Goal: Feedback & Contribution: Submit feedback/report problem

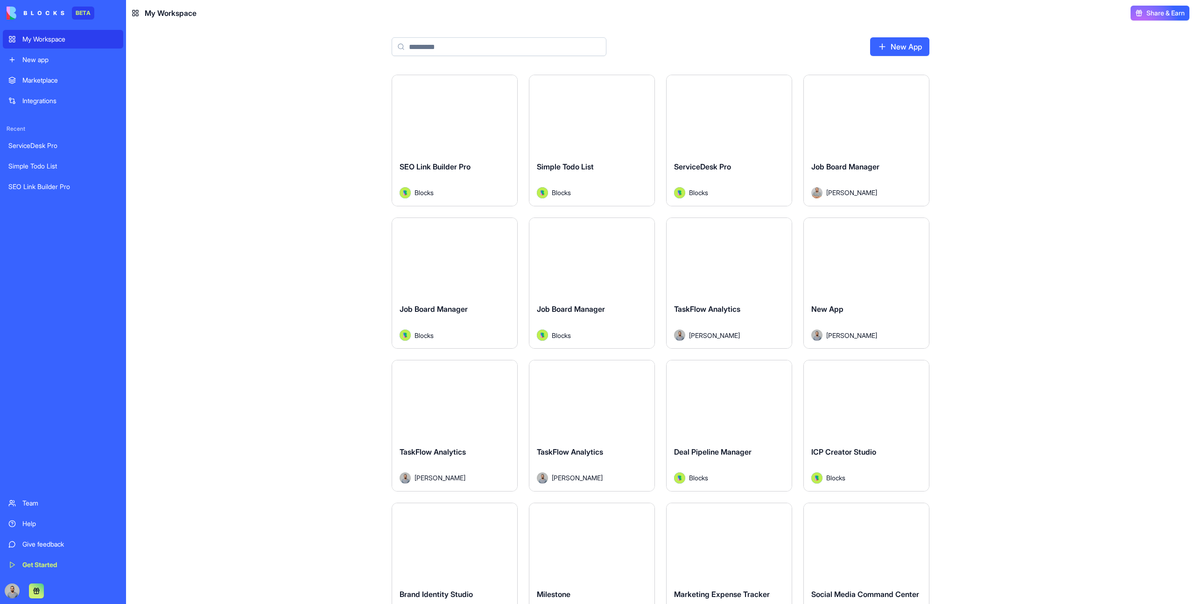
click at [66, 83] on div "Marketplace" at bounding box center [69, 80] width 95 height 9
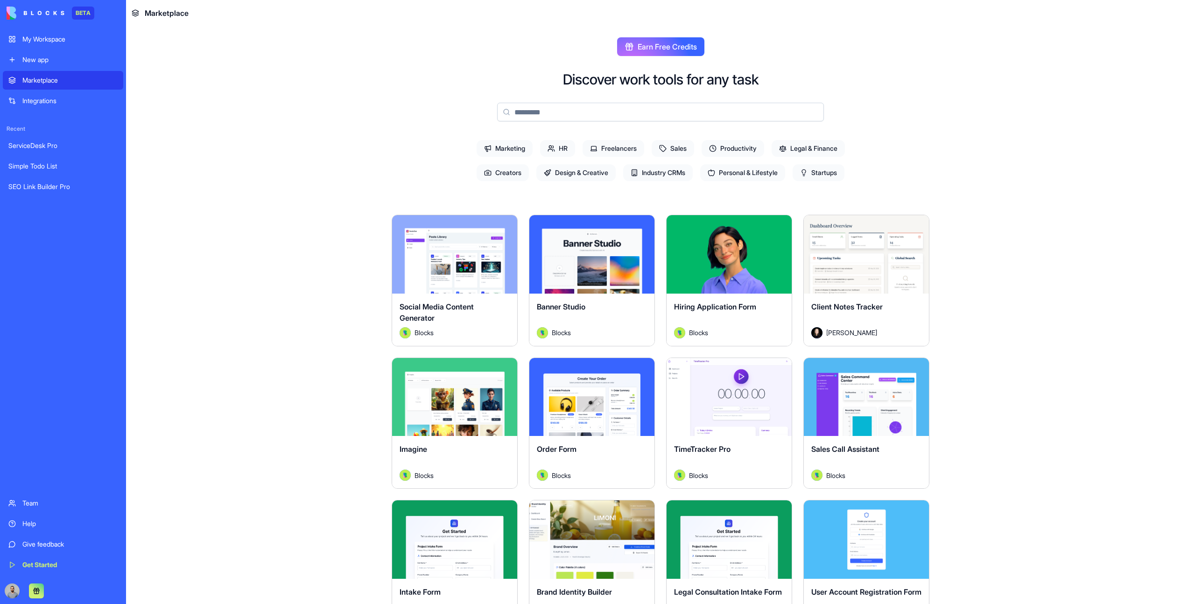
click at [505, 224] on html "BETA My Workspace New app Marketplace Integrations Recent ServiceDesk Pro Simpl…" at bounding box center [597, 302] width 1195 height 604
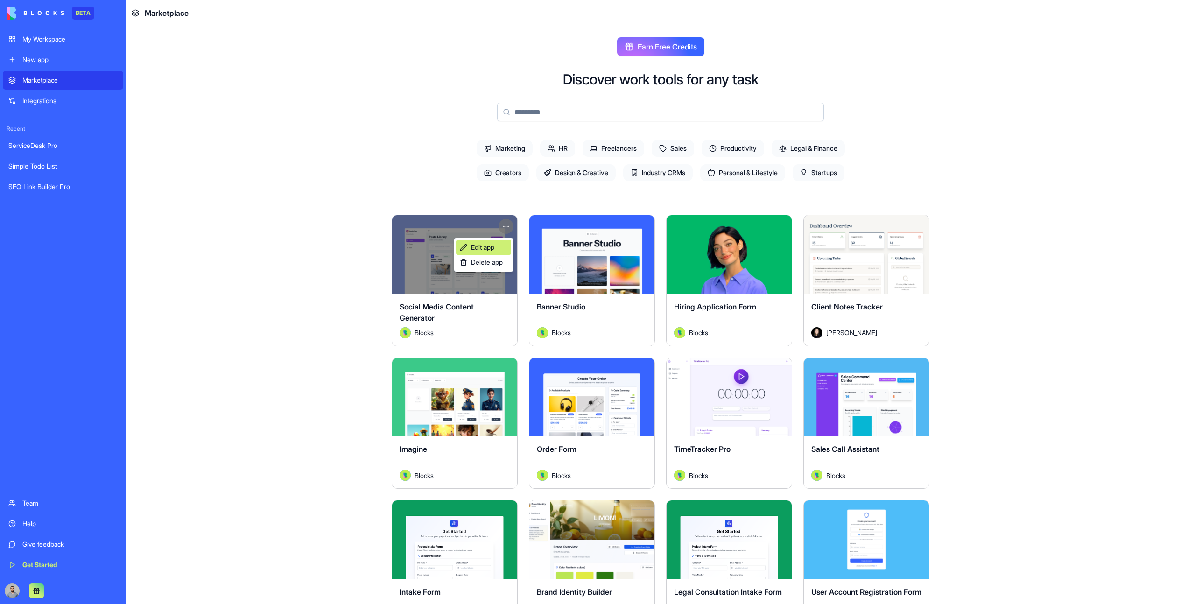
click at [502, 243] on link "Edit app" at bounding box center [483, 247] width 55 height 15
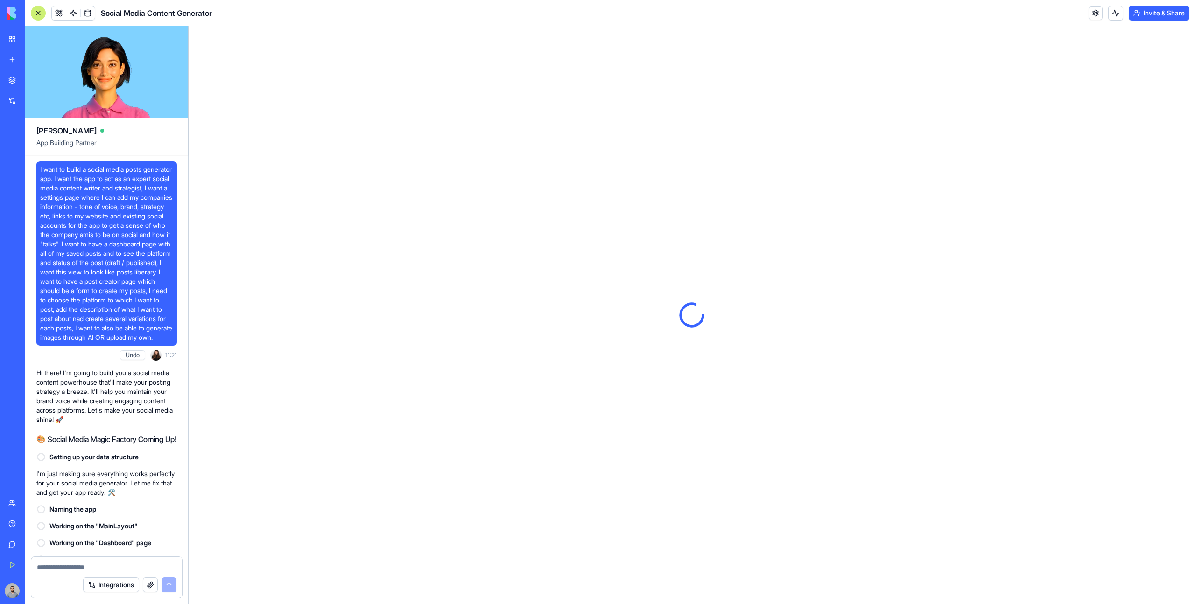
scroll to position [7052, 0]
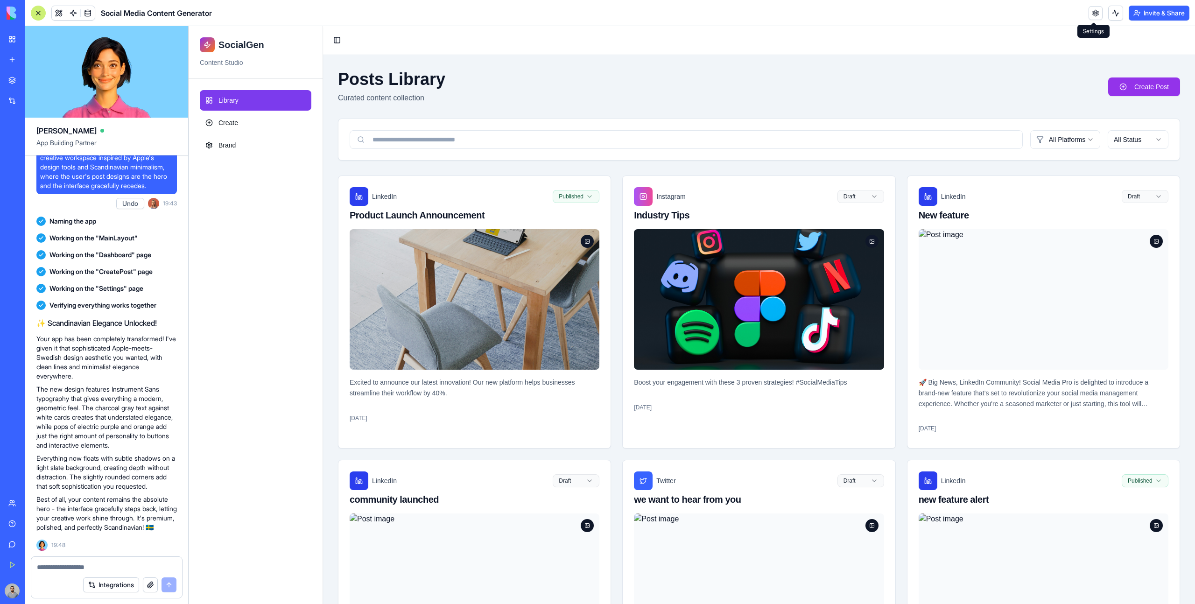
click at [1095, 11] on link at bounding box center [1096, 13] width 14 height 14
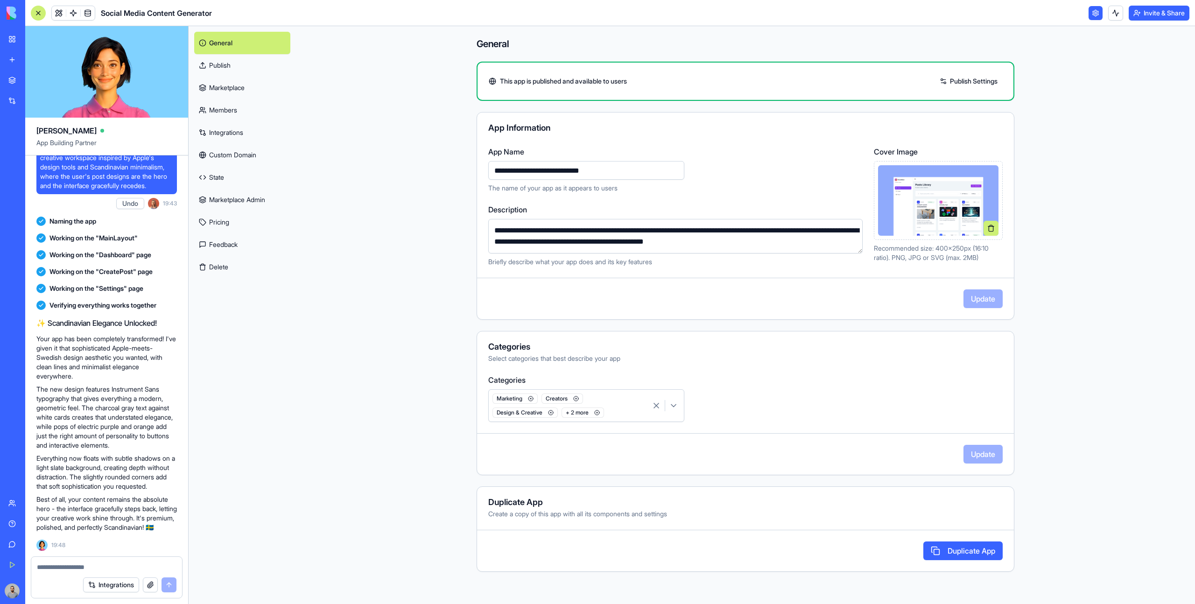
click at [246, 91] on link "Marketplace" at bounding box center [242, 88] width 96 height 22
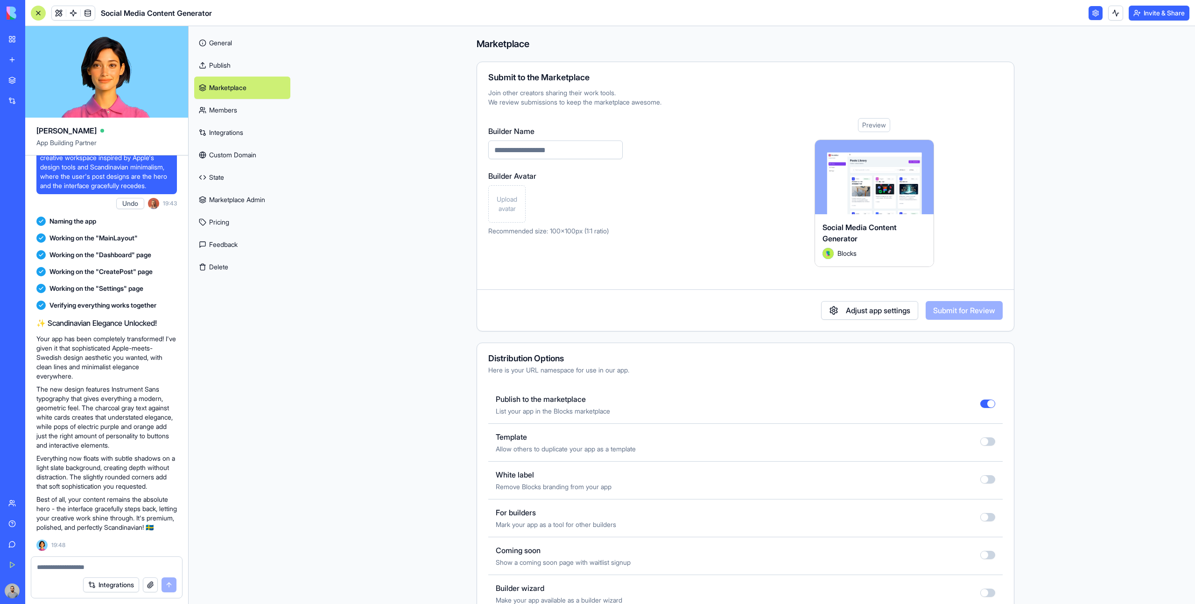
click at [18, 40] on link "My Workspace" at bounding box center [21, 39] width 37 height 19
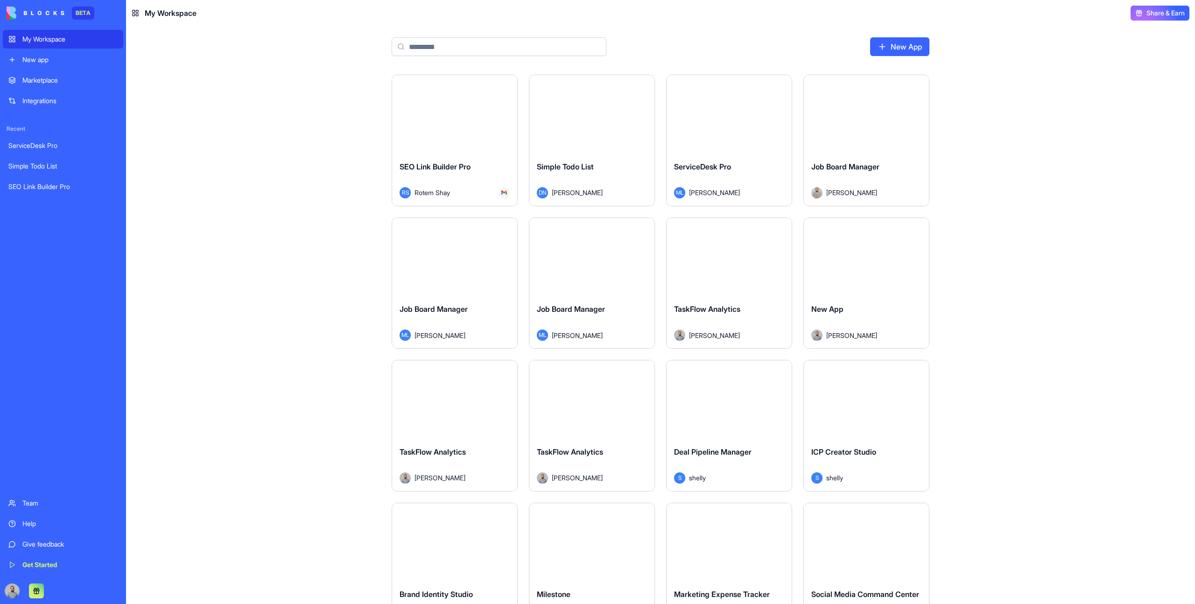
click at [30, 83] on div "Marketplace" at bounding box center [69, 80] width 95 height 9
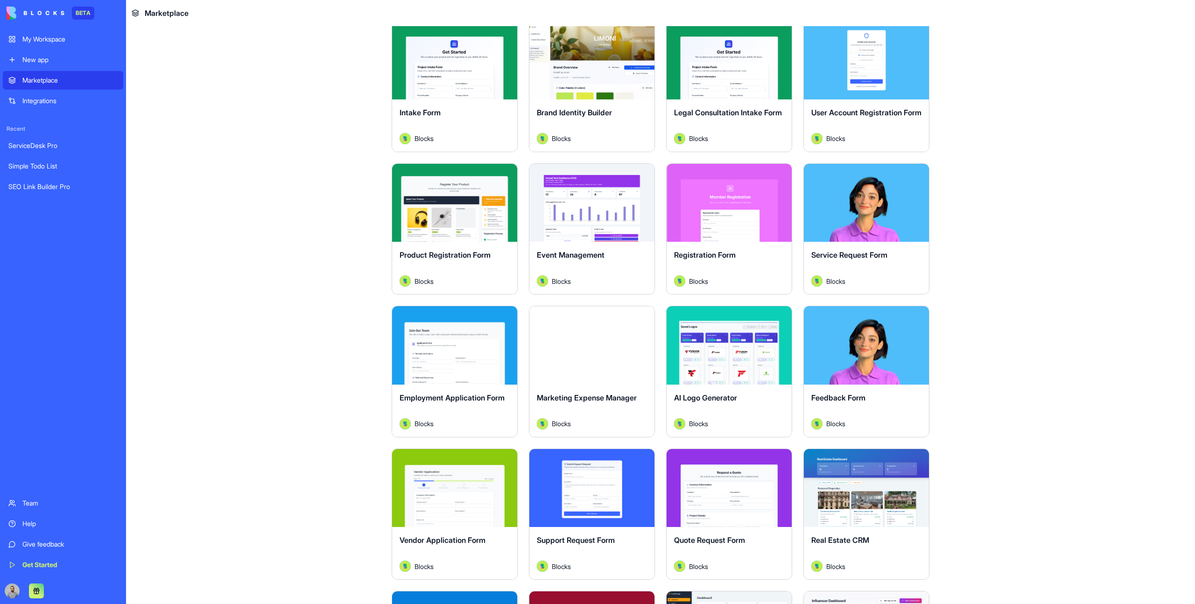
scroll to position [479, 0]
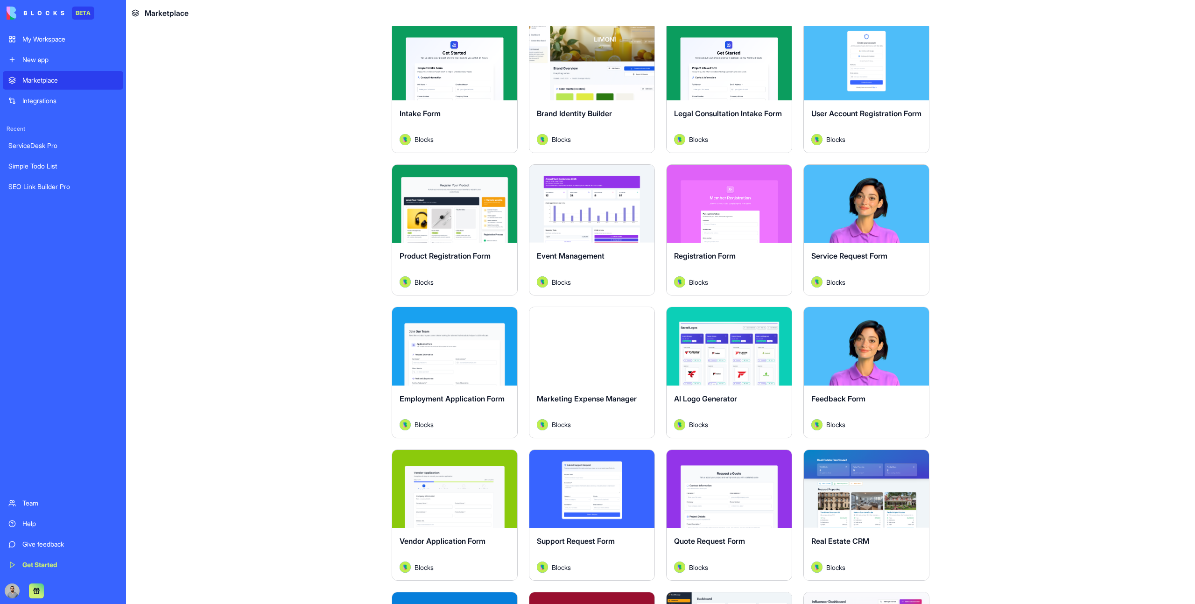
click at [592, 209] on button "Explore" at bounding box center [592, 203] width 70 height 19
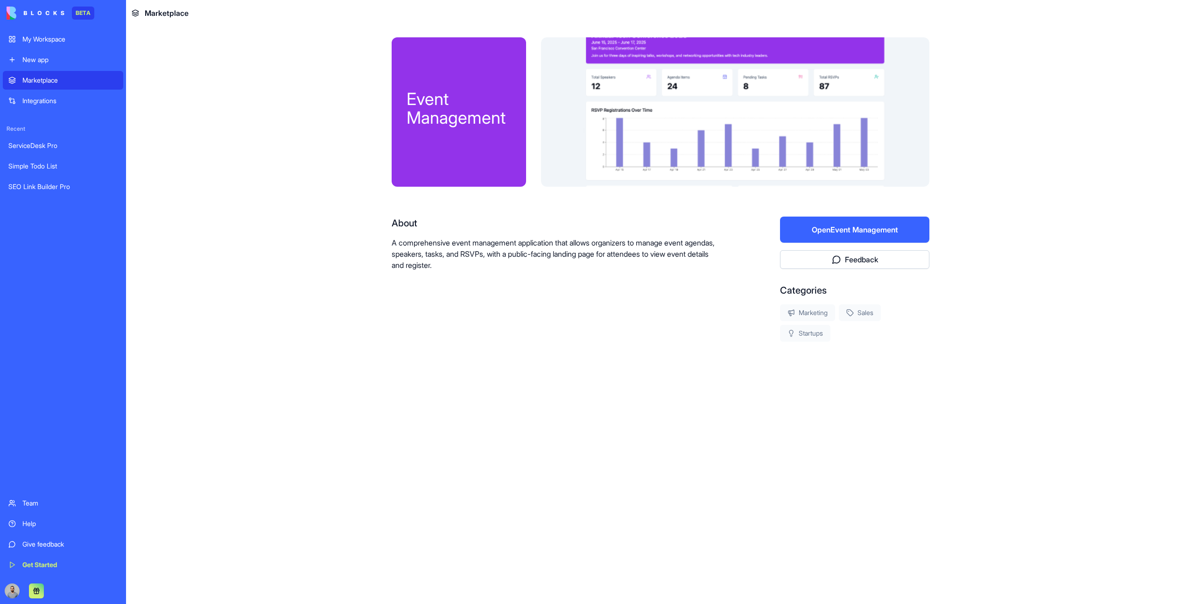
click at [832, 227] on button "Open Event Management" at bounding box center [854, 230] width 149 height 26
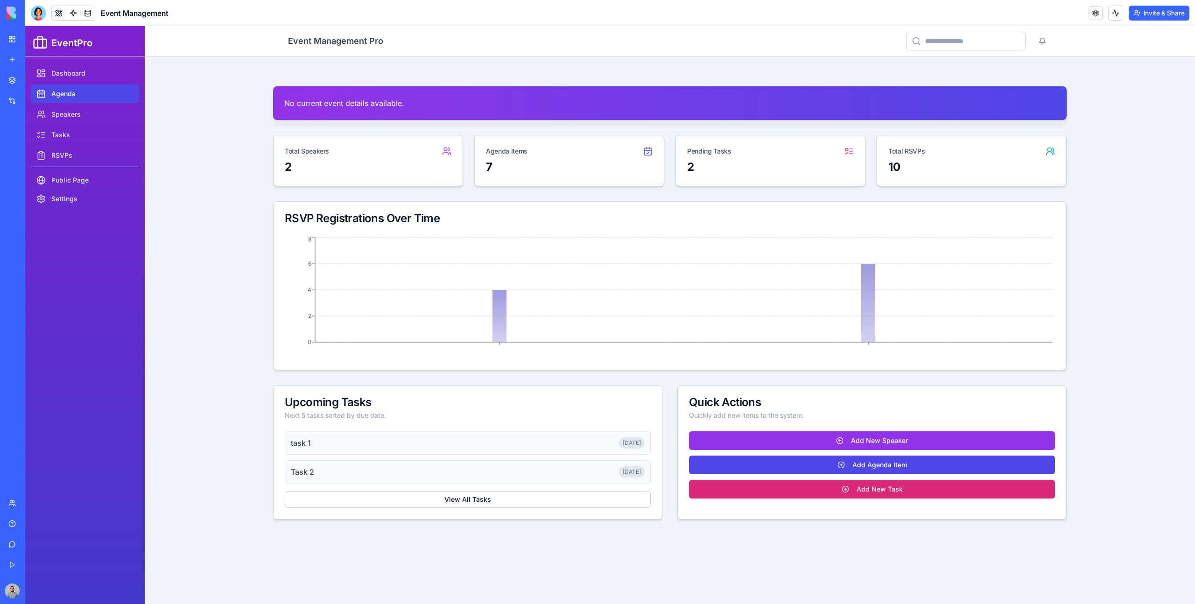
click at [92, 90] on link "Agenda" at bounding box center [85, 93] width 108 height 19
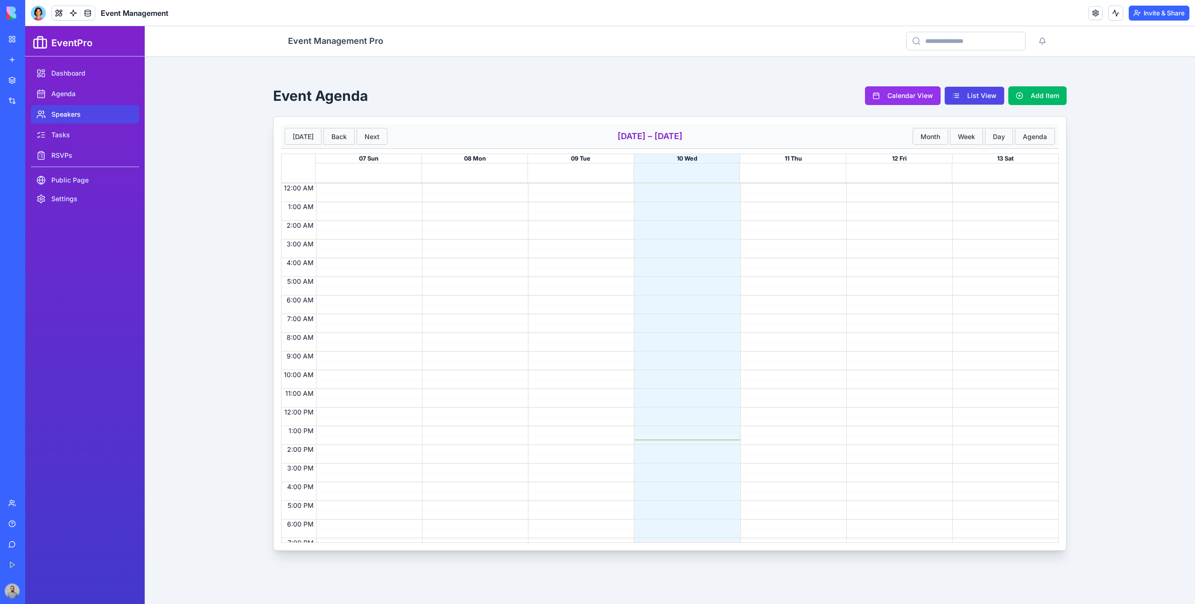
click at [101, 109] on link "Speakers" at bounding box center [85, 114] width 108 height 19
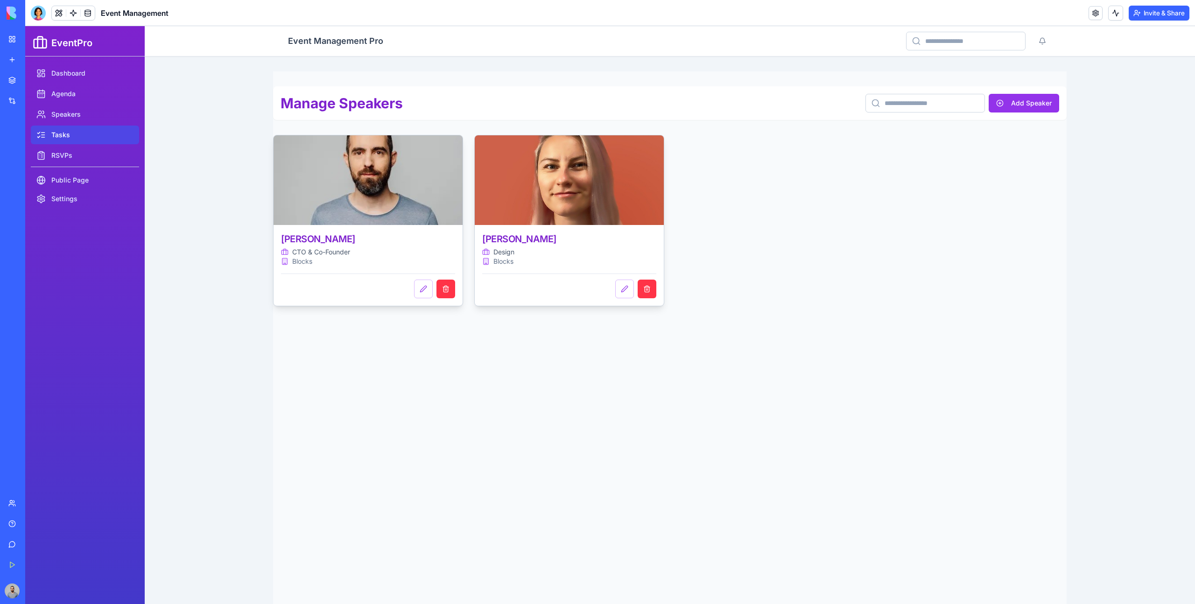
click at [103, 135] on link "Tasks" at bounding box center [85, 135] width 108 height 19
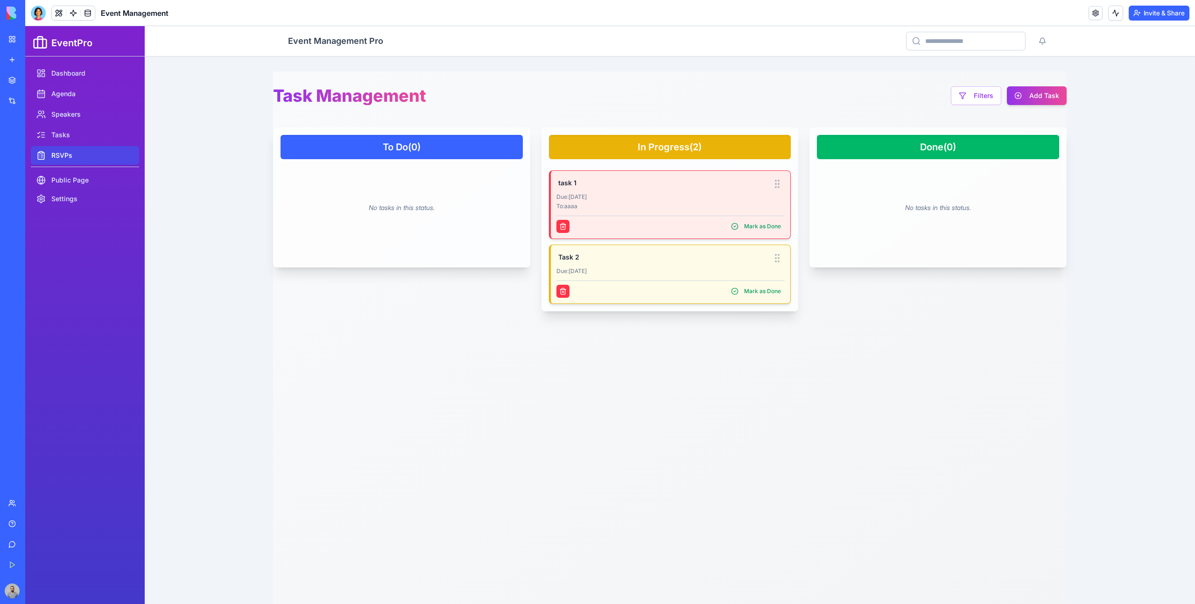
click at [96, 161] on link "RSVPs" at bounding box center [85, 155] width 108 height 19
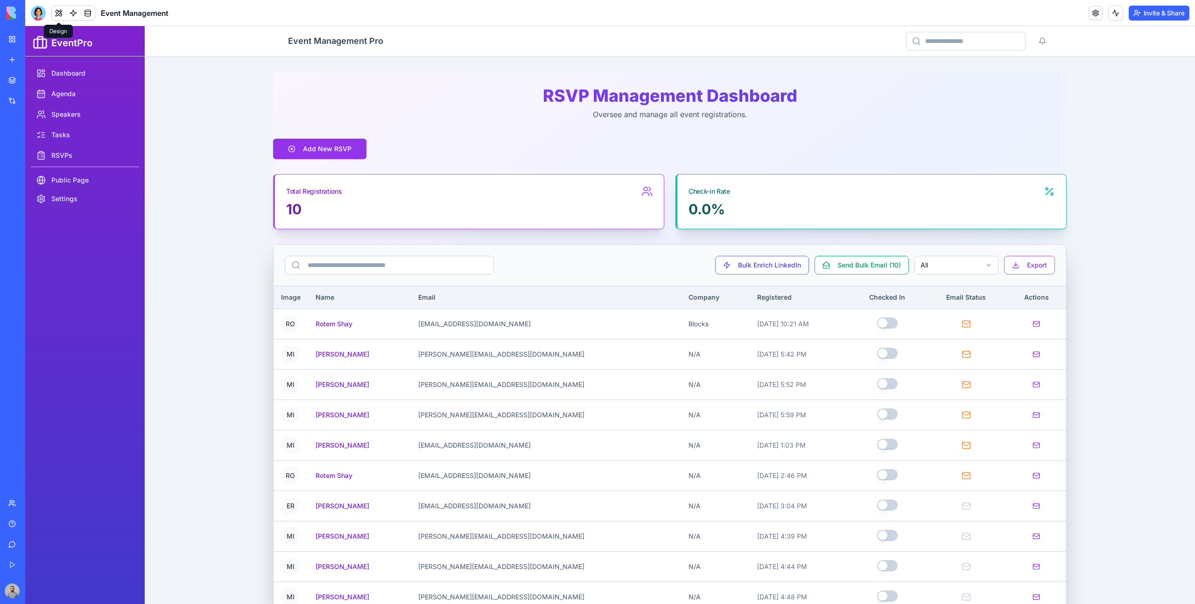
click at [58, 14] on button at bounding box center [59, 13] width 14 height 14
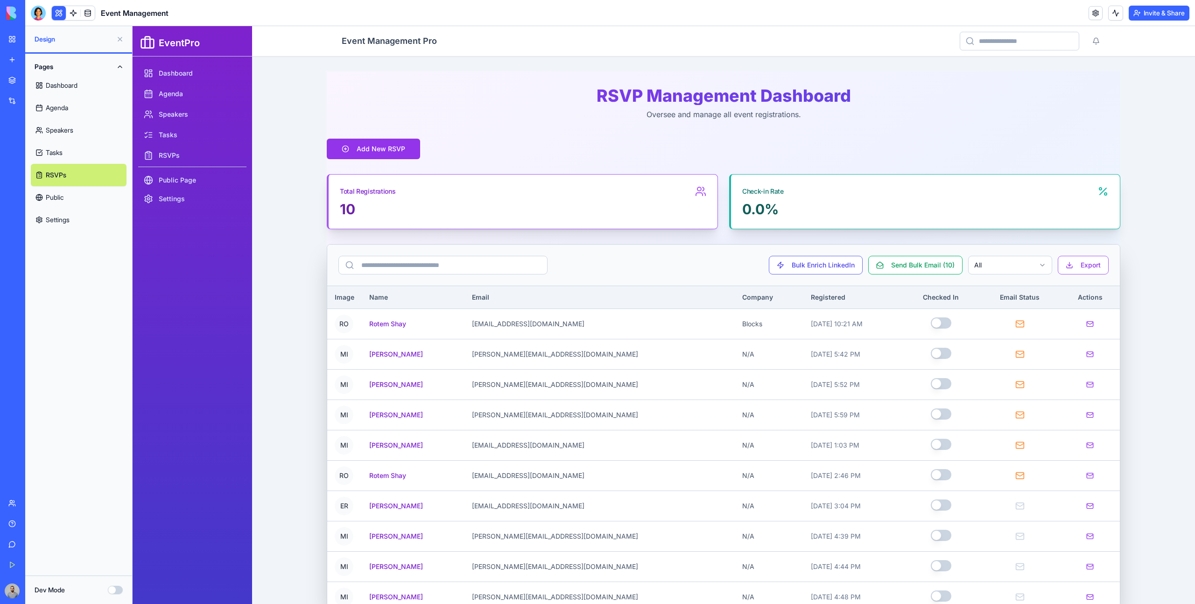
click at [118, 586] on button "Dev Mode" at bounding box center [115, 590] width 15 height 8
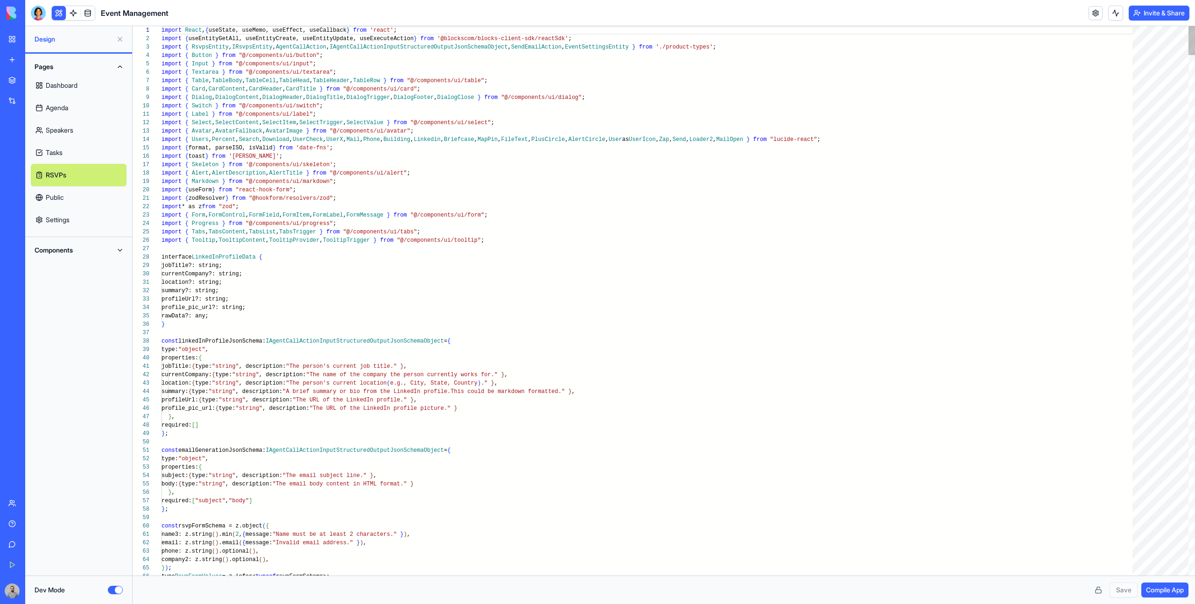
scroll to position [42, 0]
click at [66, 253] on button "Components" at bounding box center [79, 250] width 96 height 15
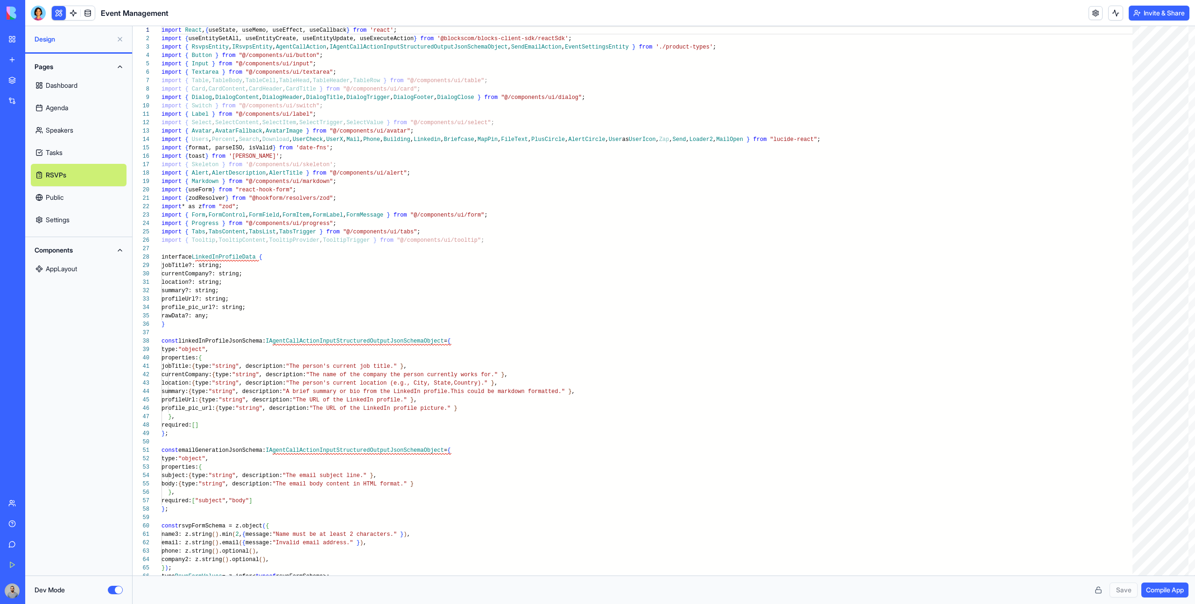
click at [66, 253] on button "Components" at bounding box center [79, 250] width 96 height 15
click at [10, 38] on link "My Workspace" at bounding box center [21, 39] width 37 height 19
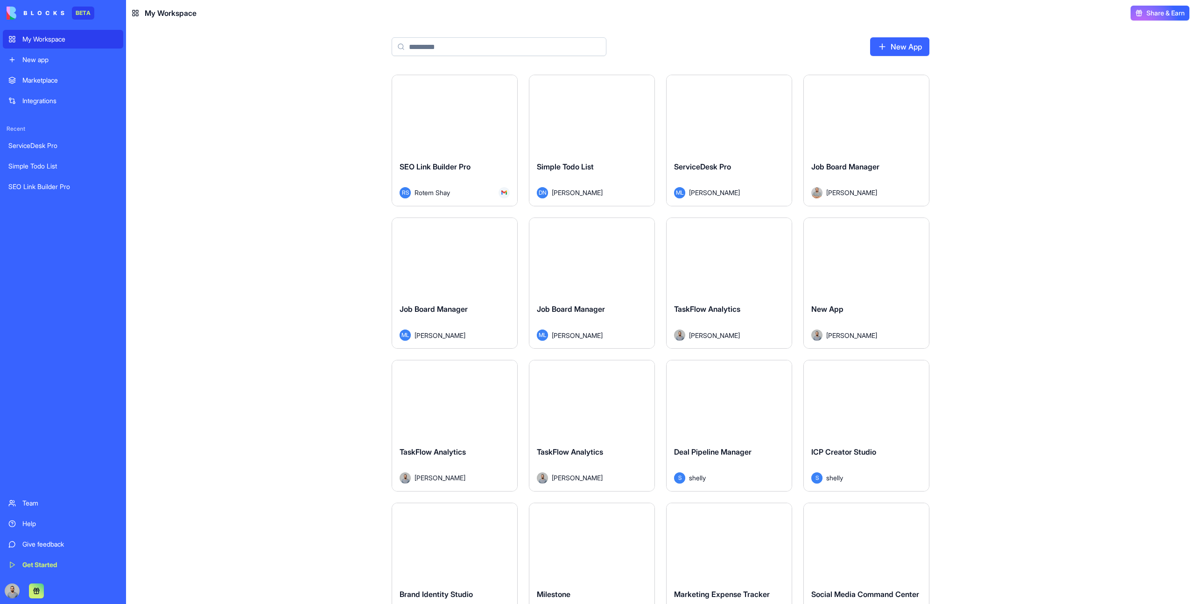
click at [54, 86] on link "Marketplace" at bounding box center [63, 80] width 120 height 19
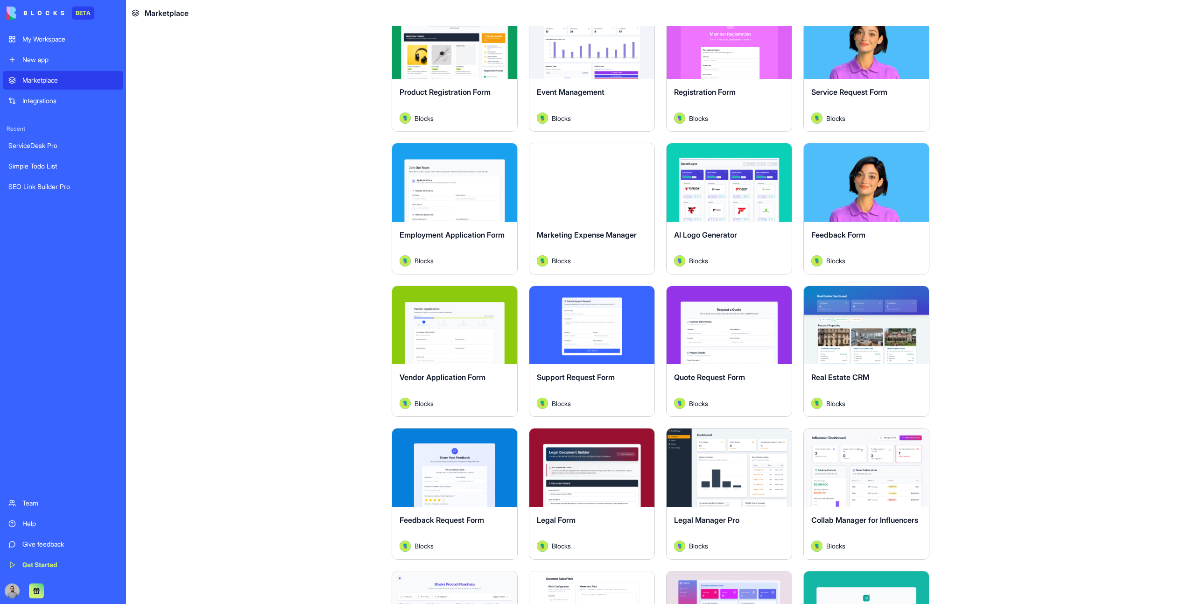
scroll to position [645, 0]
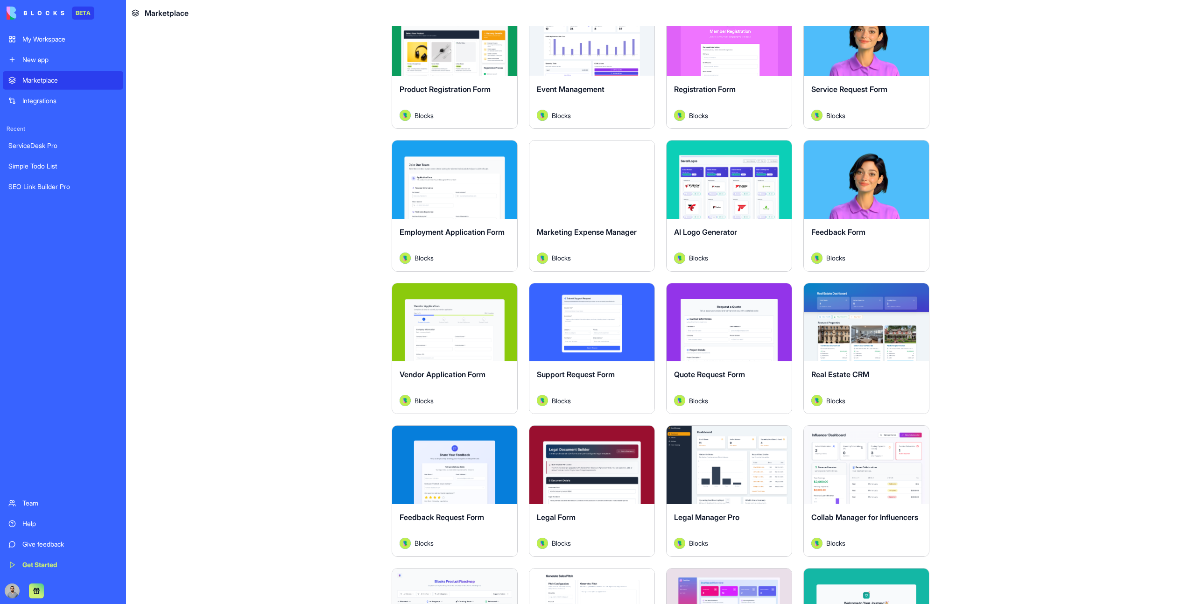
click at [829, 356] on div "Explore" at bounding box center [866, 322] width 125 height 78
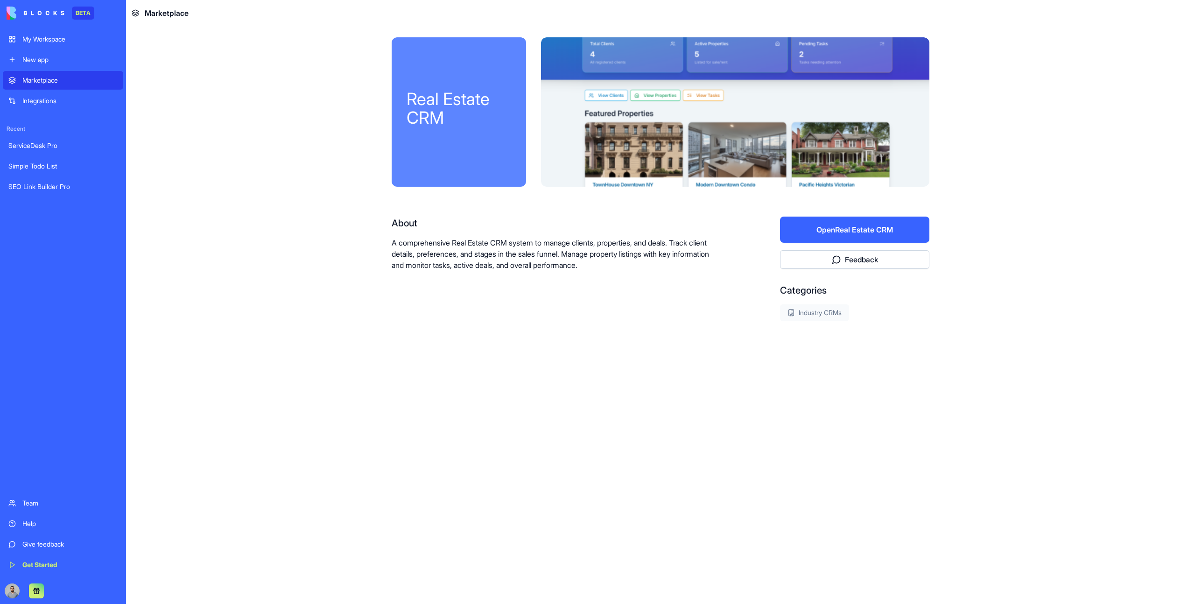
click at [787, 235] on button "Open Real Estate CRM" at bounding box center [854, 230] width 149 height 26
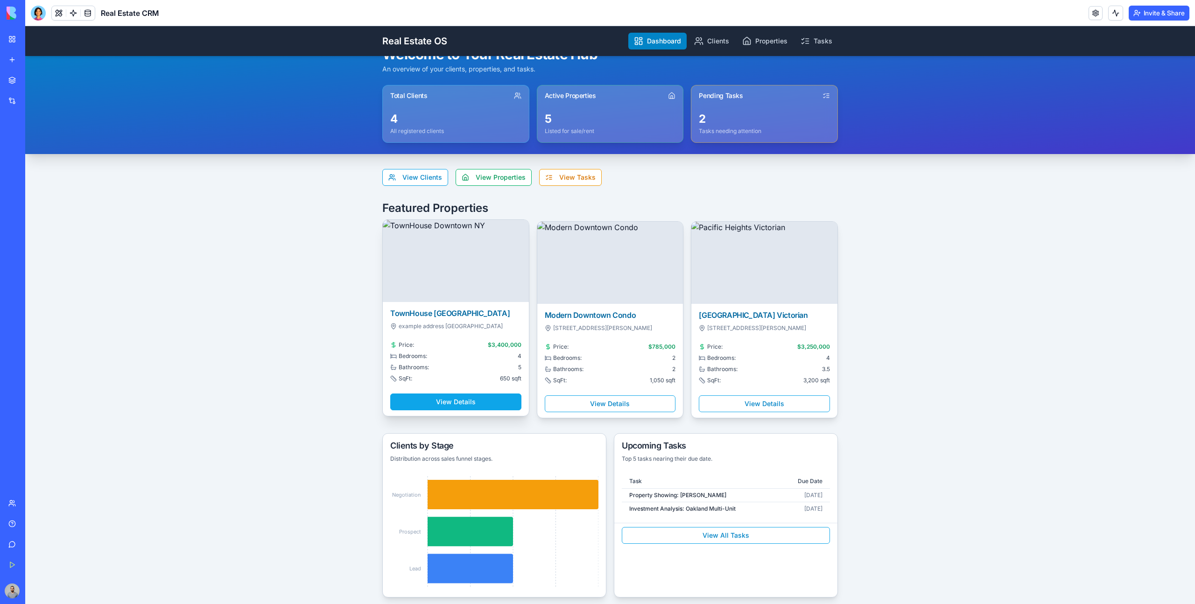
scroll to position [30, 0]
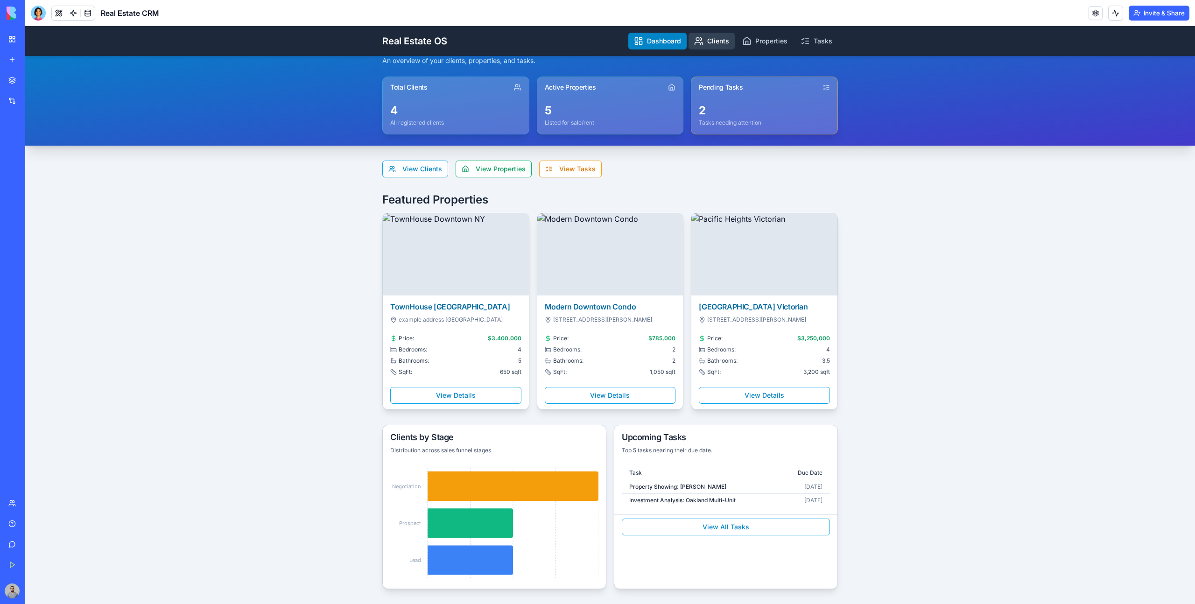
click at [721, 34] on link "Clients" at bounding box center [712, 41] width 46 height 17
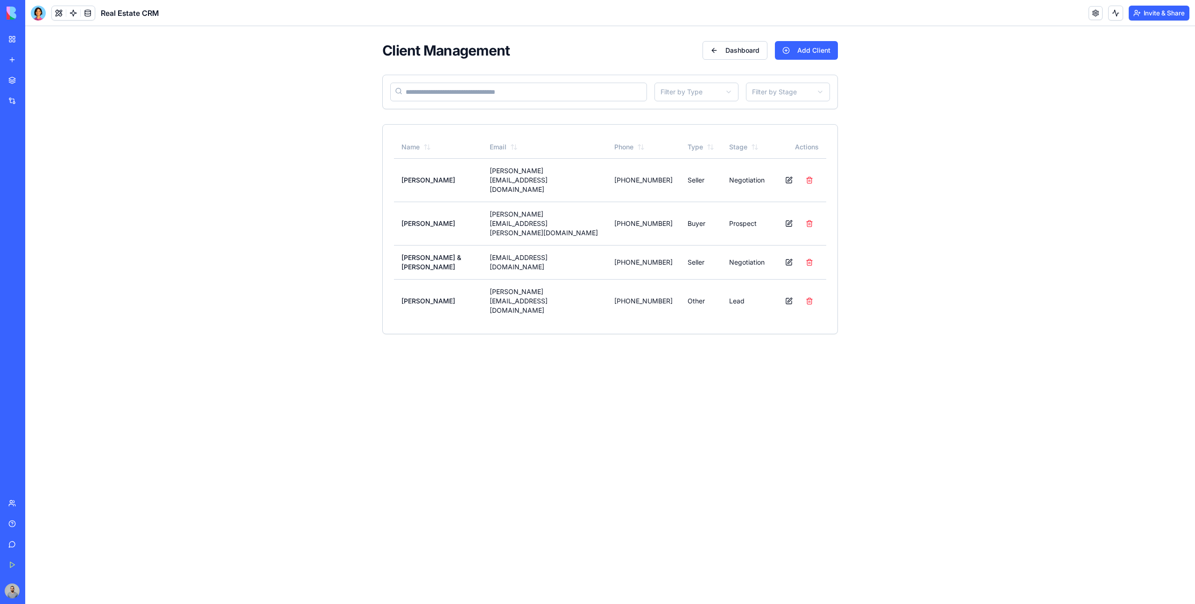
click at [13, 37] on link "My Workspace" at bounding box center [21, 39] width 37 height 19
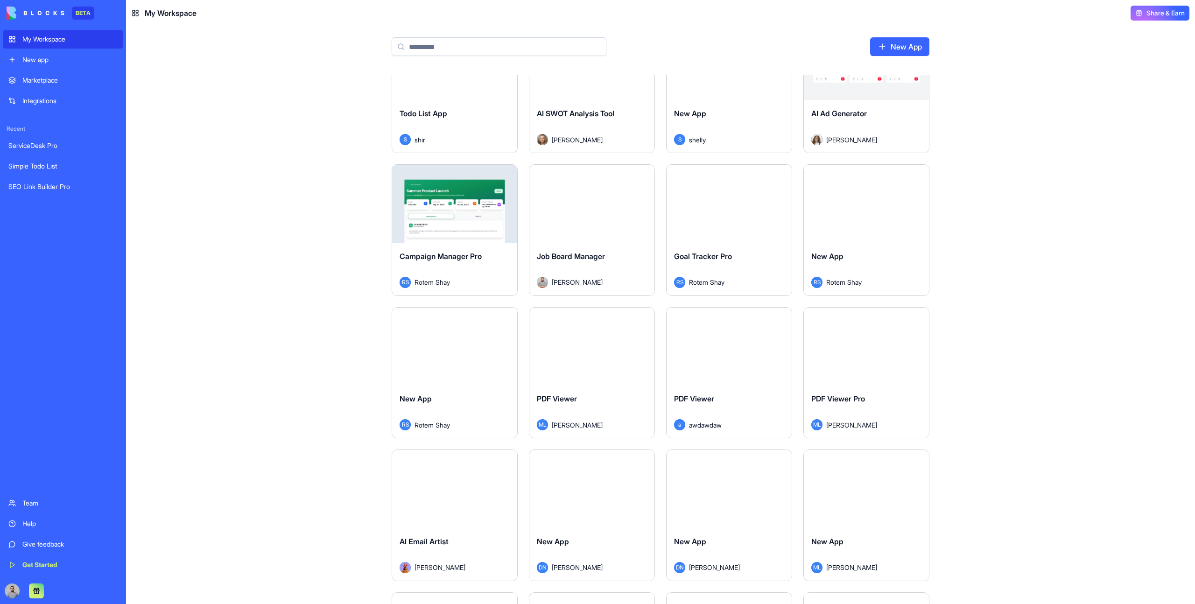
scroll to position [772, 0]
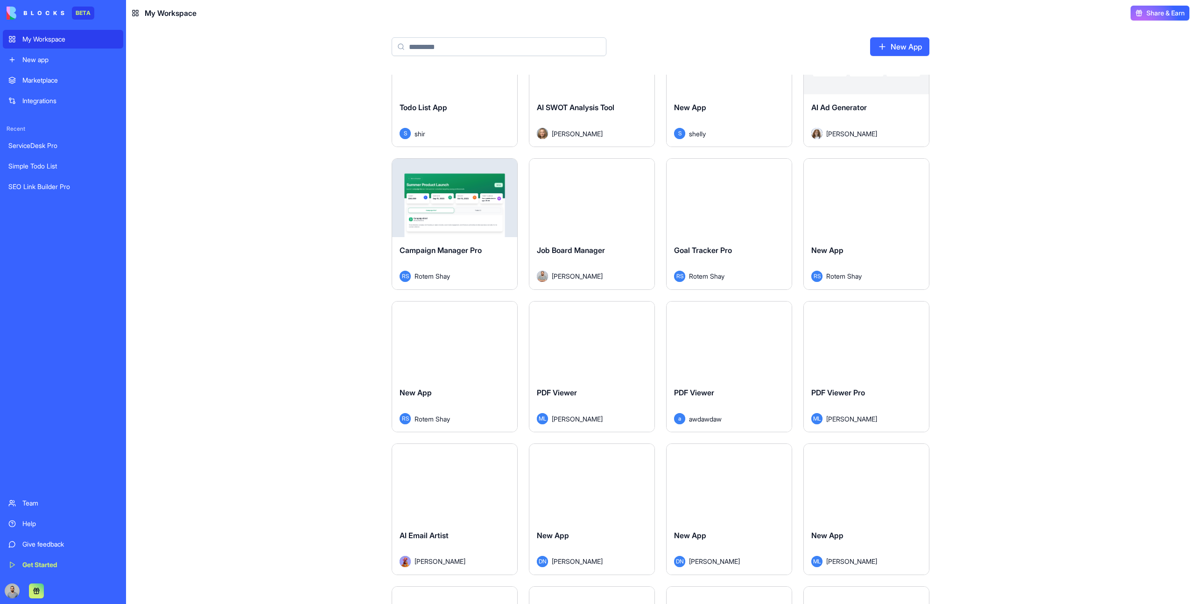
click at [80, 85] on link "Marketplace" at bounding box center [63, 80] width 120 height 19
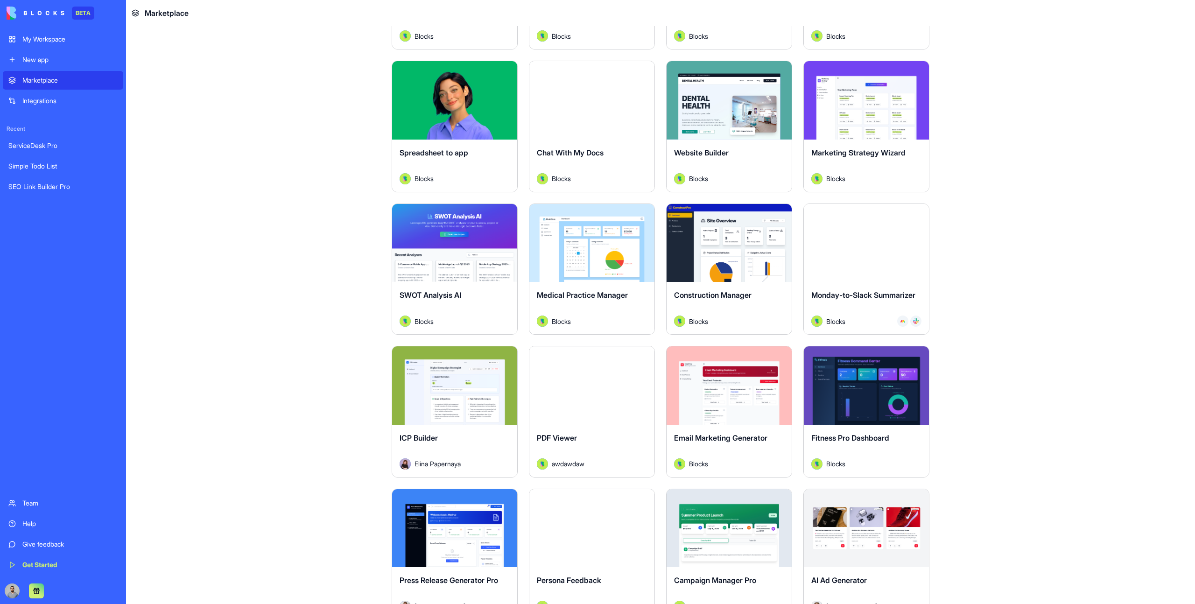
scroll to position [1867, 0]
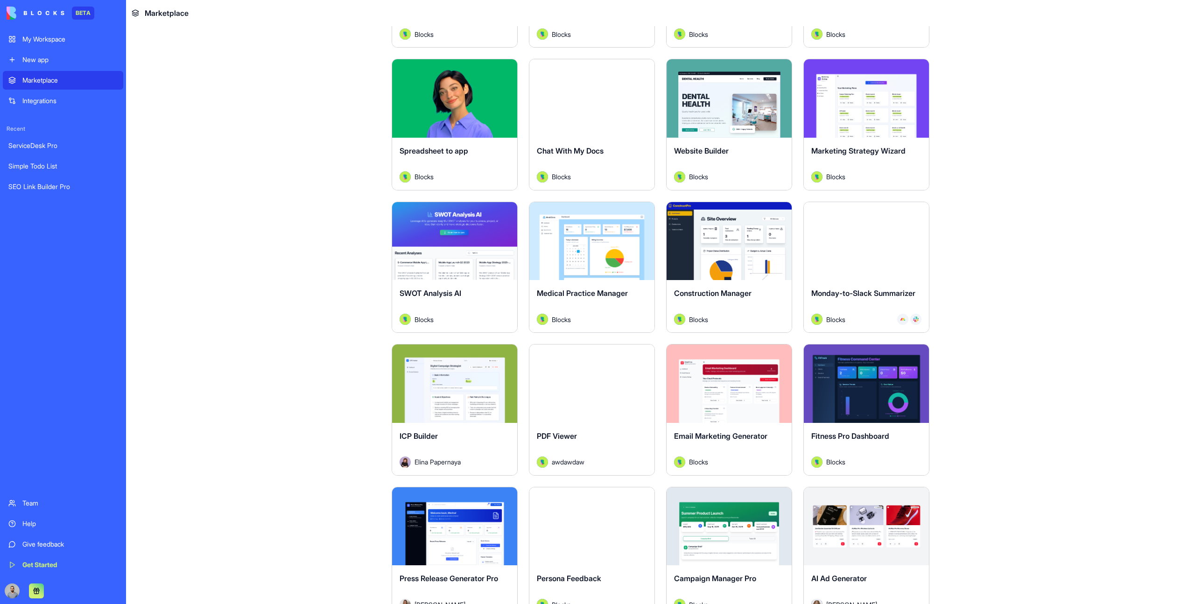
click at [702, 274] on div "Explore" at bounding box center [729, 241] width 125 height 78
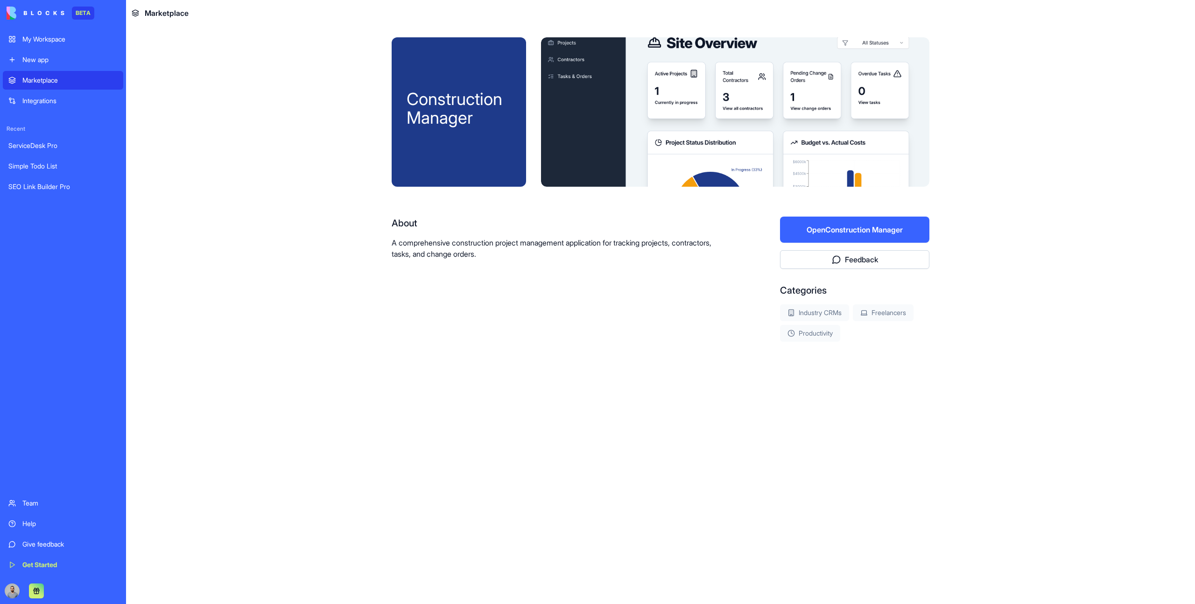
click at [819, 237] on button "Open Construction Manager" at bounding box center [854, 230] width 149 height 26
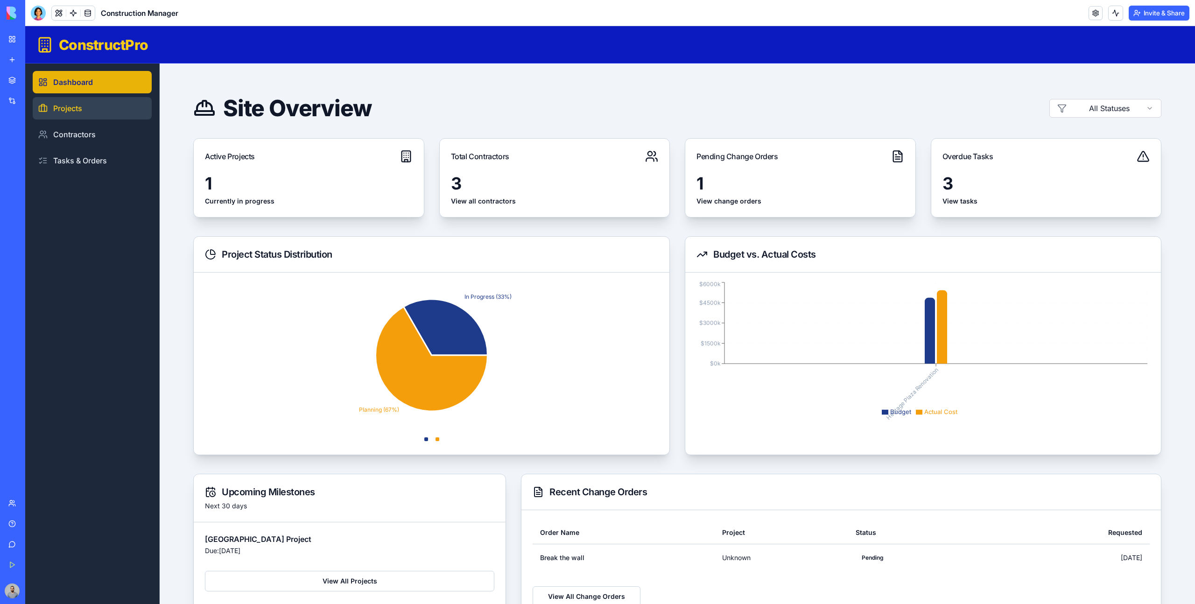
click at [97, 115] on link "Projects" at bounding box center [92, 108] width 119 height 22
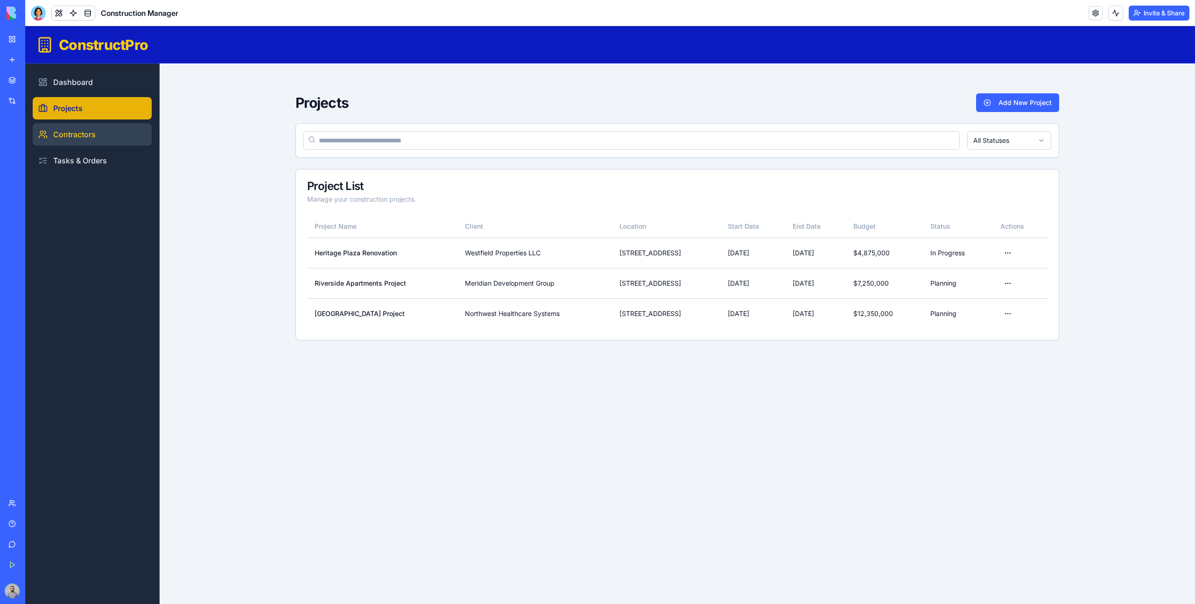
click at [107, 139] on link "Contractors" at bounding box center [92, 134] width 119 height 22
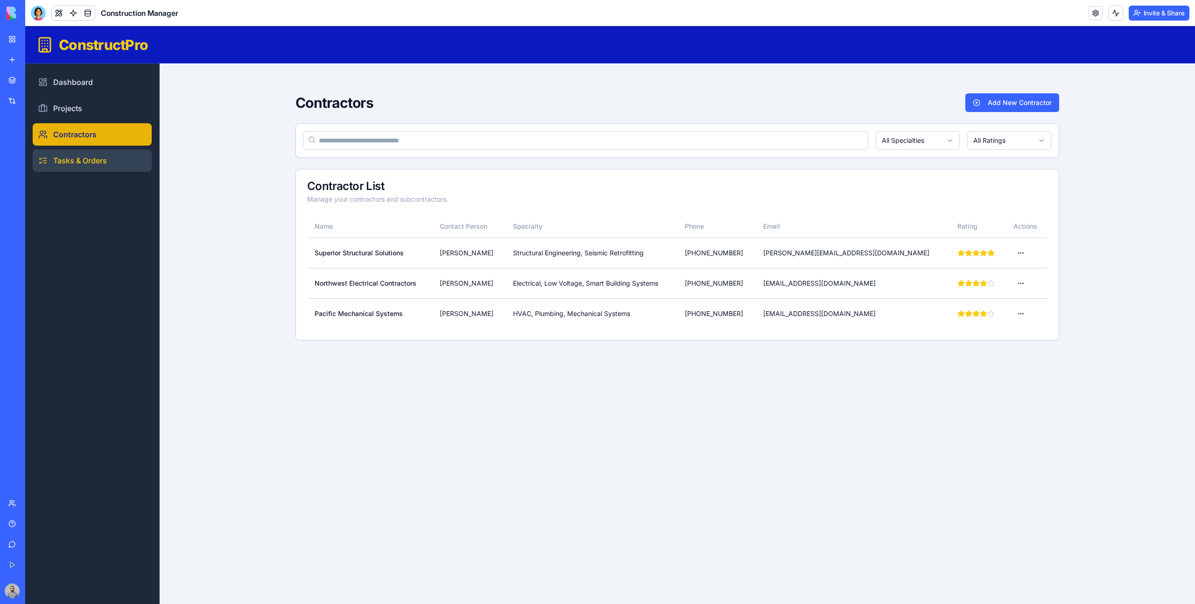
click at [120, 160] on link "Tasks & Orders" at bounding box center [92, 160] width 119 height 22
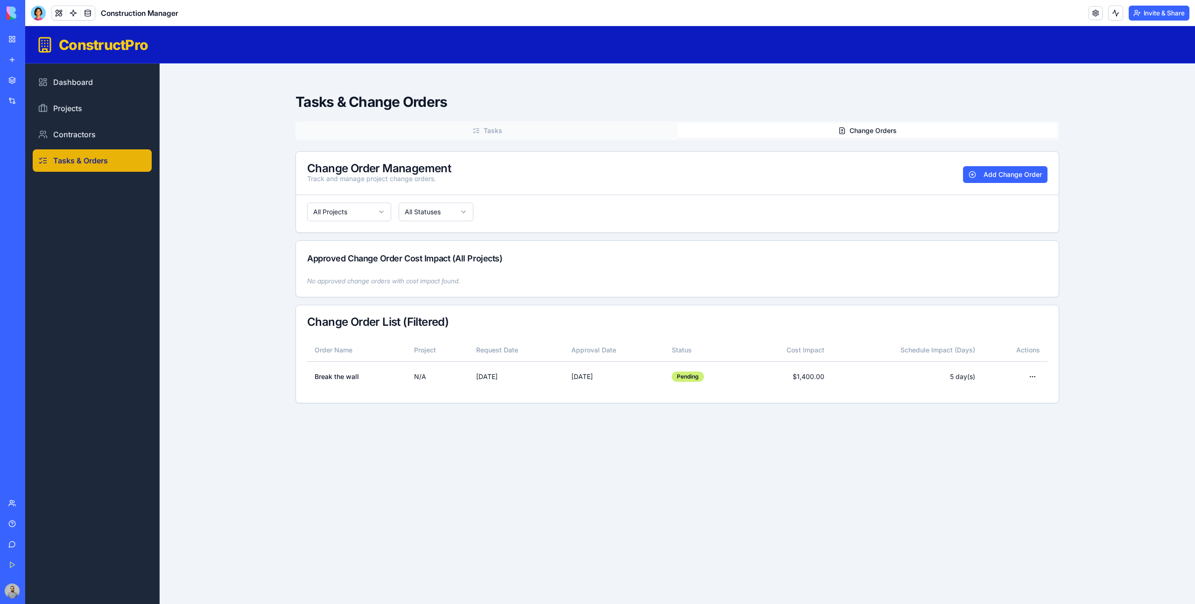
click at [852, 132] on button "Change Orders" at bounding box center [867, 130] width 380 height 15
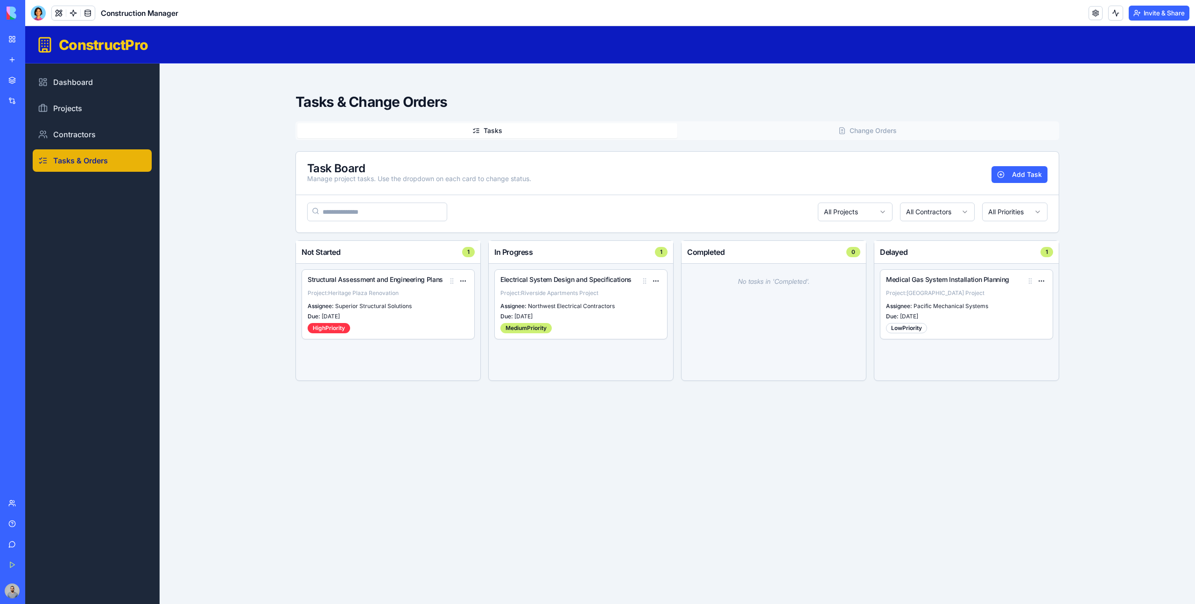
click at [627, 125] on button "Tasks" at bounding box center [487, 130] width 380 height 15
drag, startPoint x: 645, startPoint y: 282, endPoint x: 700, endPoint y: 292, distance: 56.4
click at [700, 292] on div "Not Started 1 Structural Assessment and Engineering Plans Task options Project:…" at bounding box center [678, 310] width 764 height 141
click at [453, 281] on circle at bounding box center [452, 281] width 0 height 0
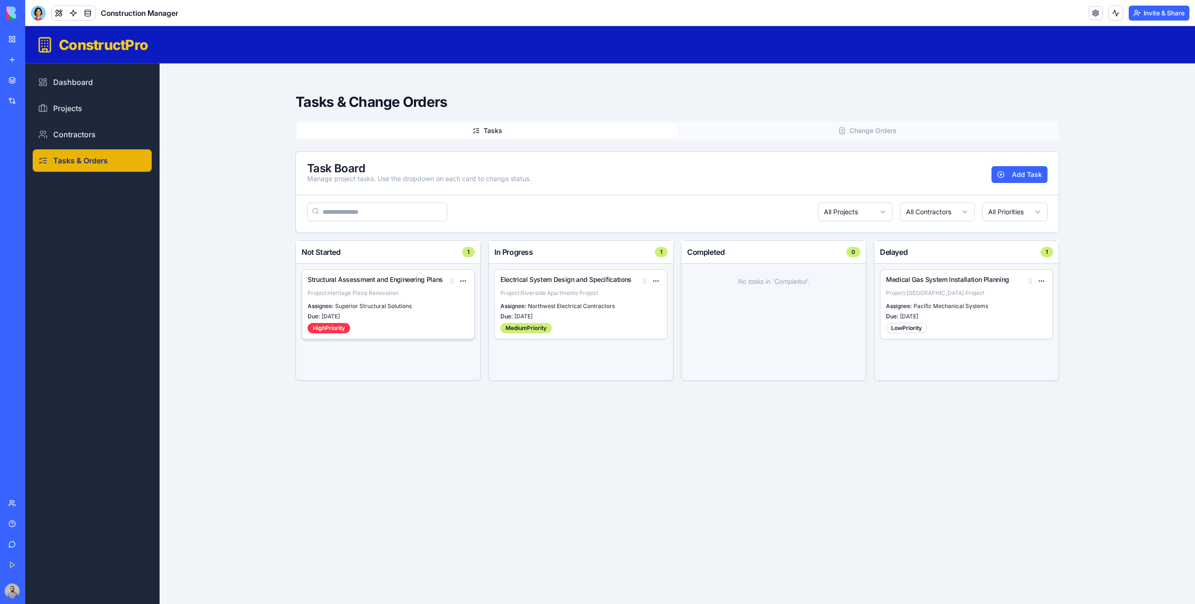
click at [453, 281] on circle at bounding box center [452, 281] width 0 height 0
click at [777, 129] on button "Change Orders" at bounding box center [867, 130] width 380 height 15
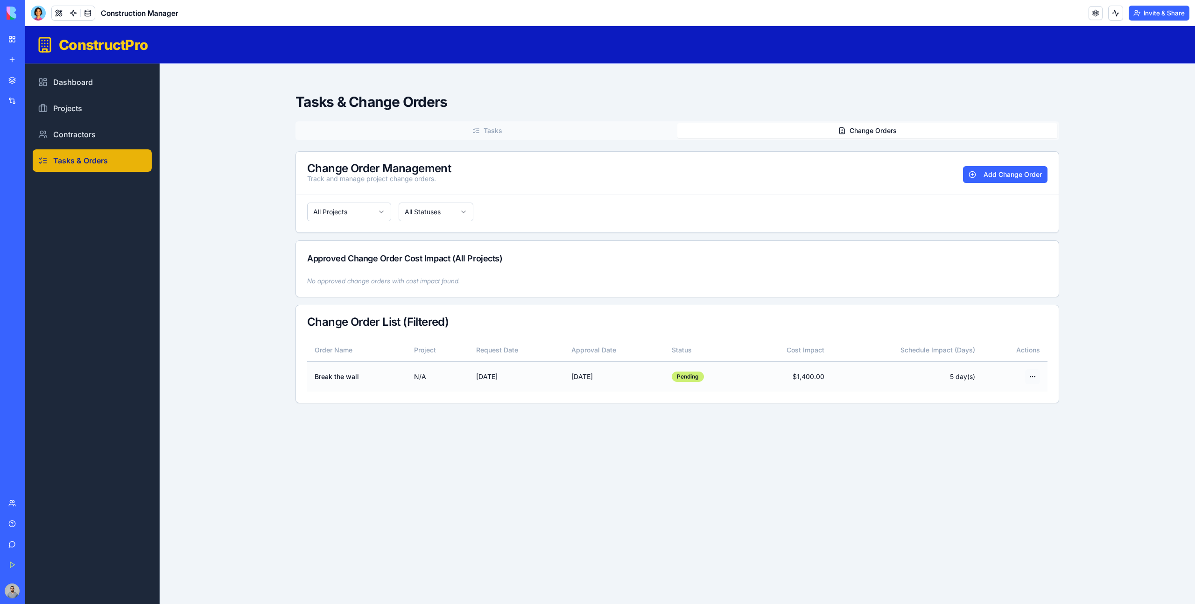
click at [1037, 371] on html "ConstructPro Dashboard Projects Contractors Tasks & Orders Tasks & Change Order…" at bounding box center [610, 315] width 1170 height 578
click at [1013, 396] on div "Edit" at bounding box center [1010, 395] width 55 height 15
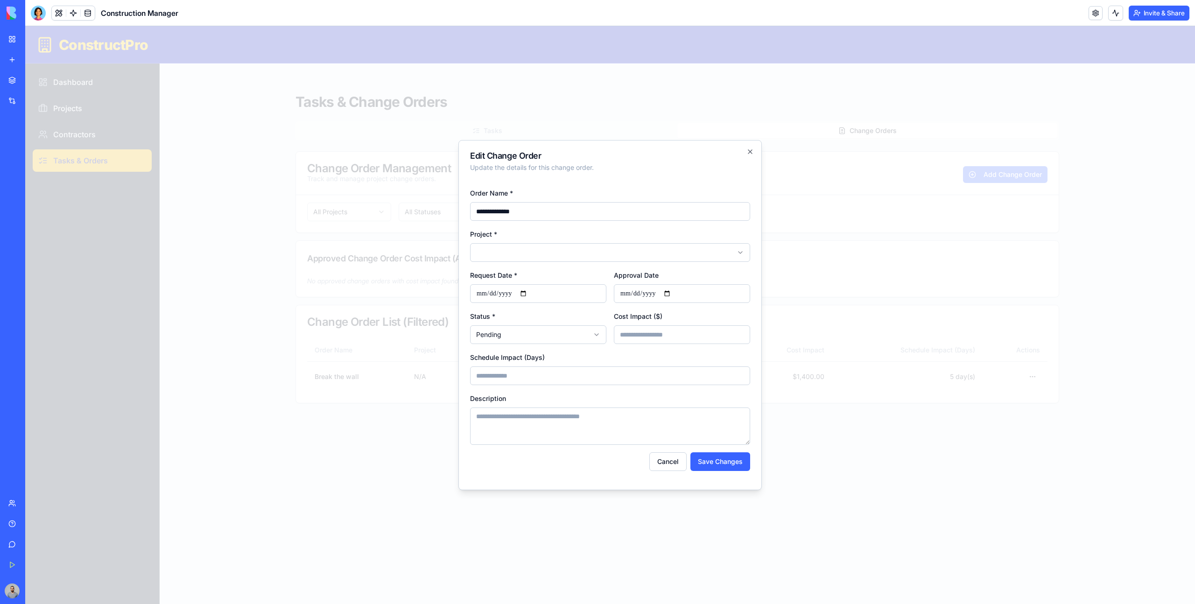
click at [918, 350] on div at bounding box center [610, 315] width 1170 height 578
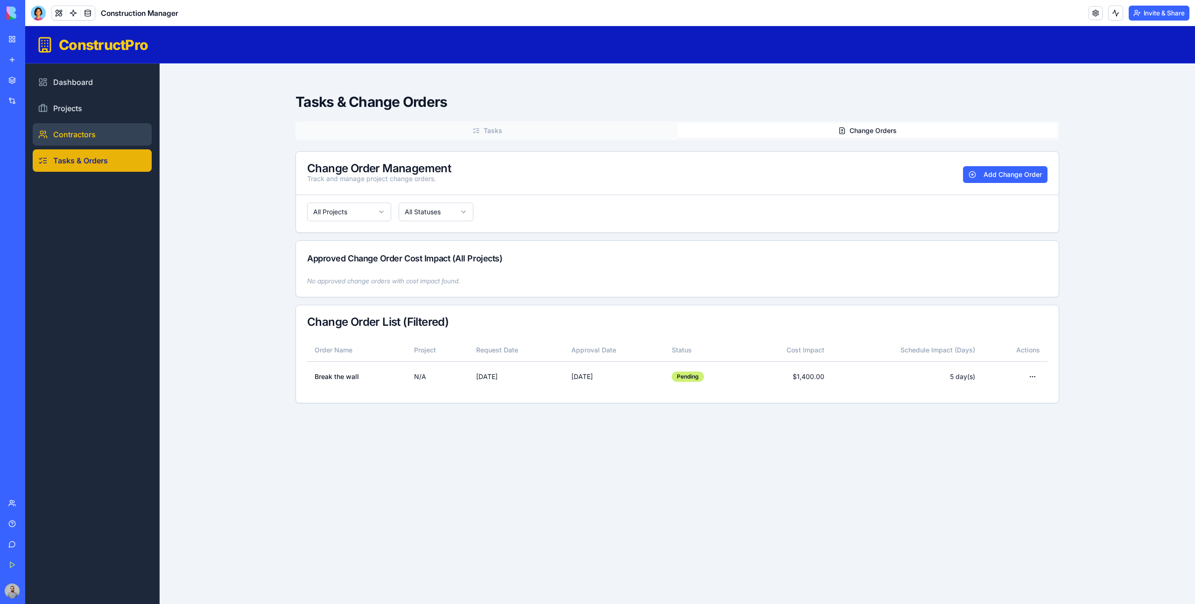
click at [85, 134] on link "Contractors" at bounding box center [92, 134] width 119 height 22
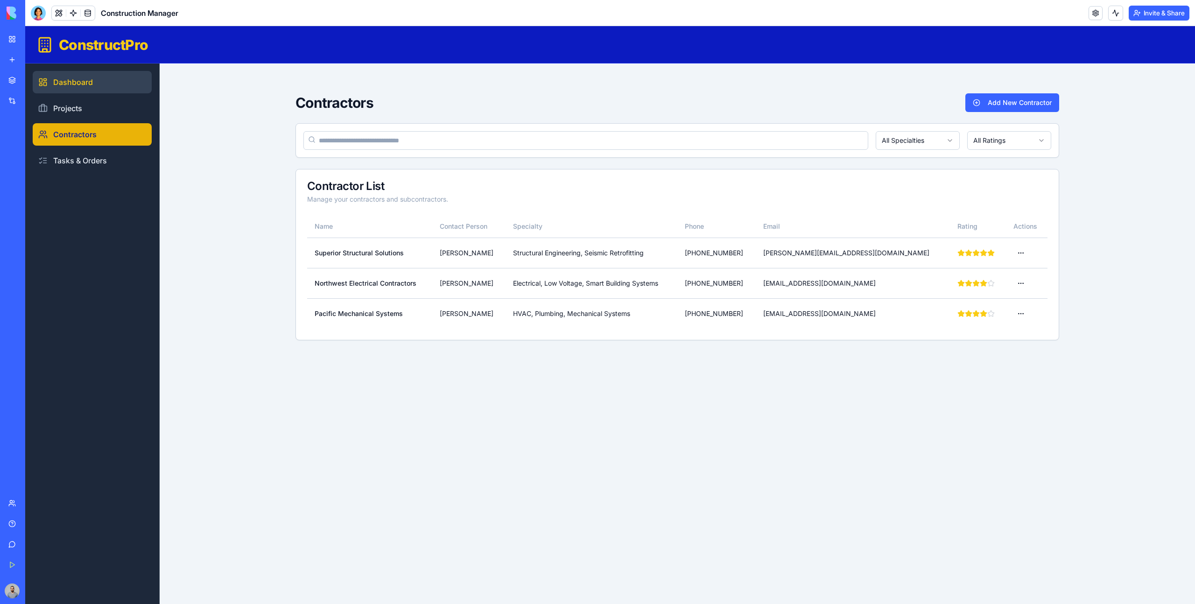
click at [81, 76] on link "Dashboard" at bounding box center [92, 82] width 119 height 22
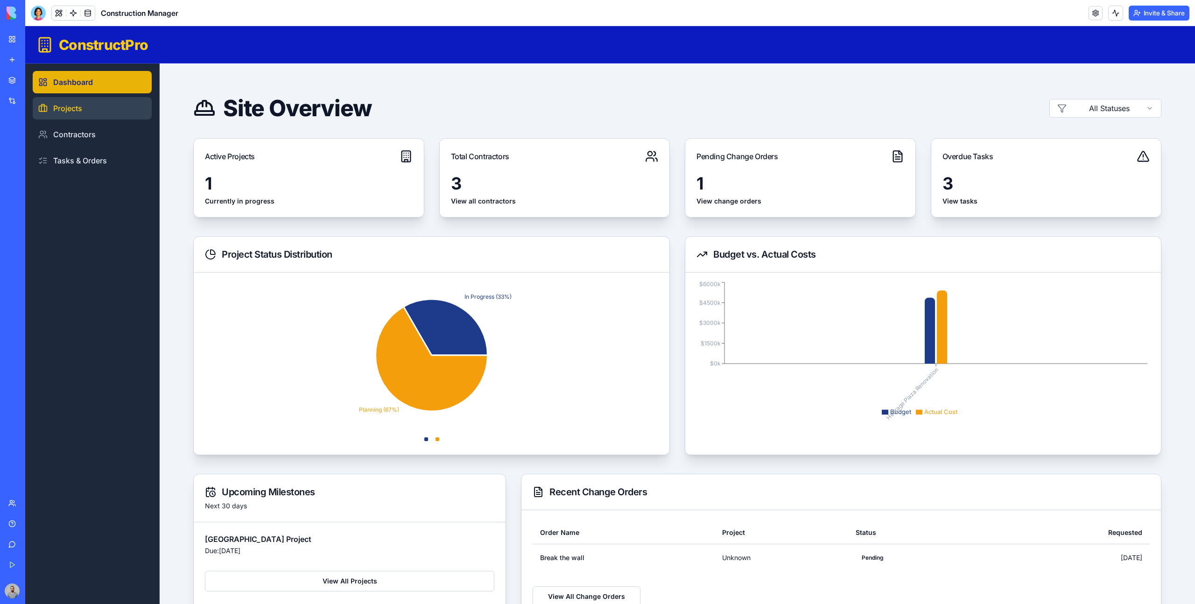
click at [99, 115] on link "Projects" at bounding box center [92, 108] width 119 height 22
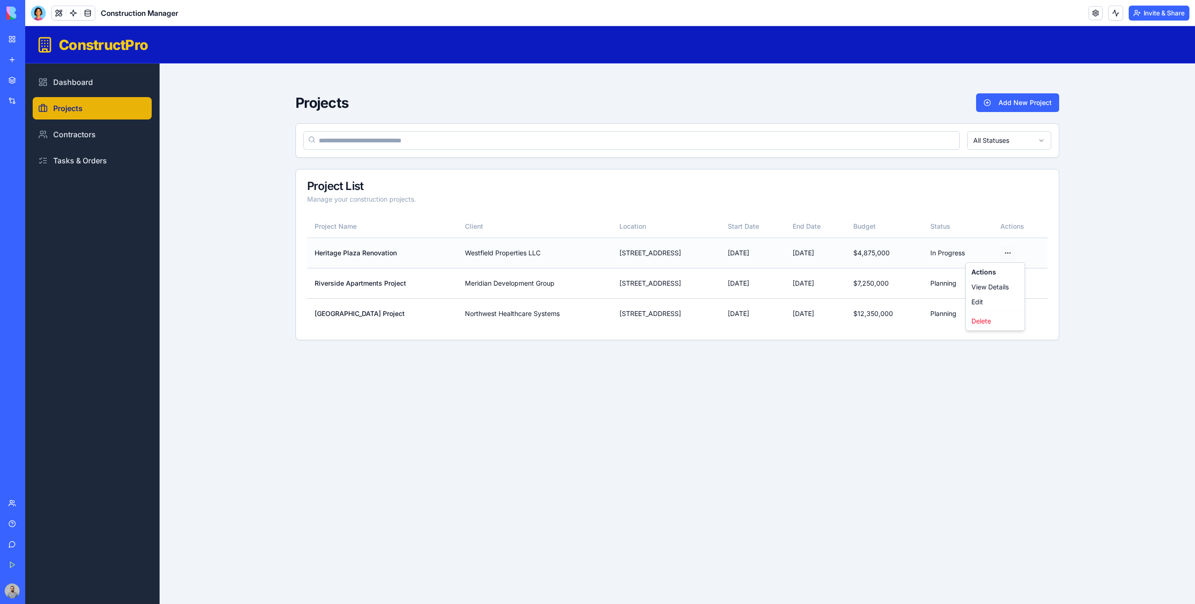
click at [1011, 254] on html "ConstructPro Dashboard Projects Contractors Tasks & Orders Projects Add New Pro…" at bounding box center [610, 315] width 1170 height 578
click at [999, 287] on div "View Details" at bounding box center [995, 287] width 55 height 15
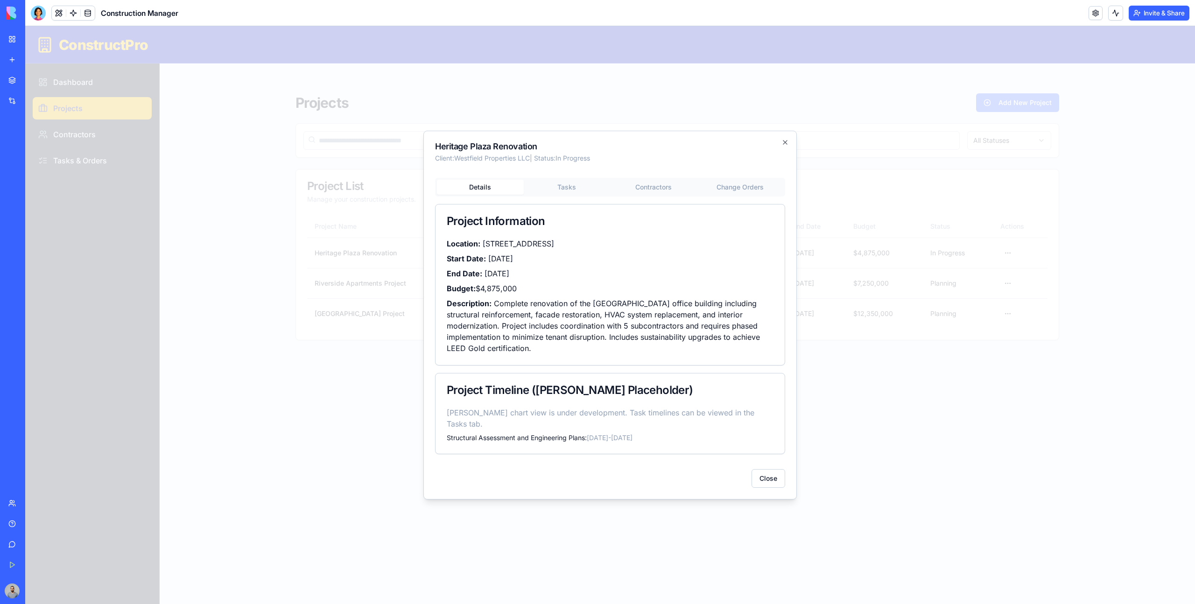
click at [577, 197] on div "Details Tasks Contractors Change Orders" at bounding box center [610, 187] width 350 height 19
click at [574, 196] on body "ConstructPro Dashboard Projects Contractors Tasks & Orders Projects Add New Pro…" at bounding box center [610, 315] width 1170 height 578
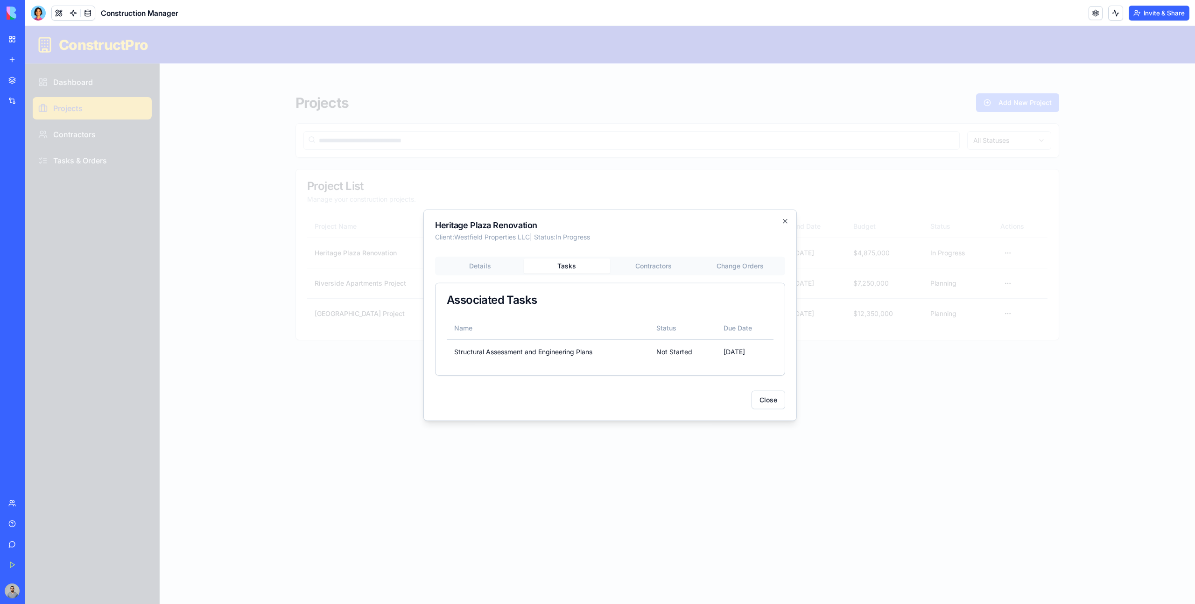
click at [379, 269] on div at bounding box center [610, 315] width 1170 height 578
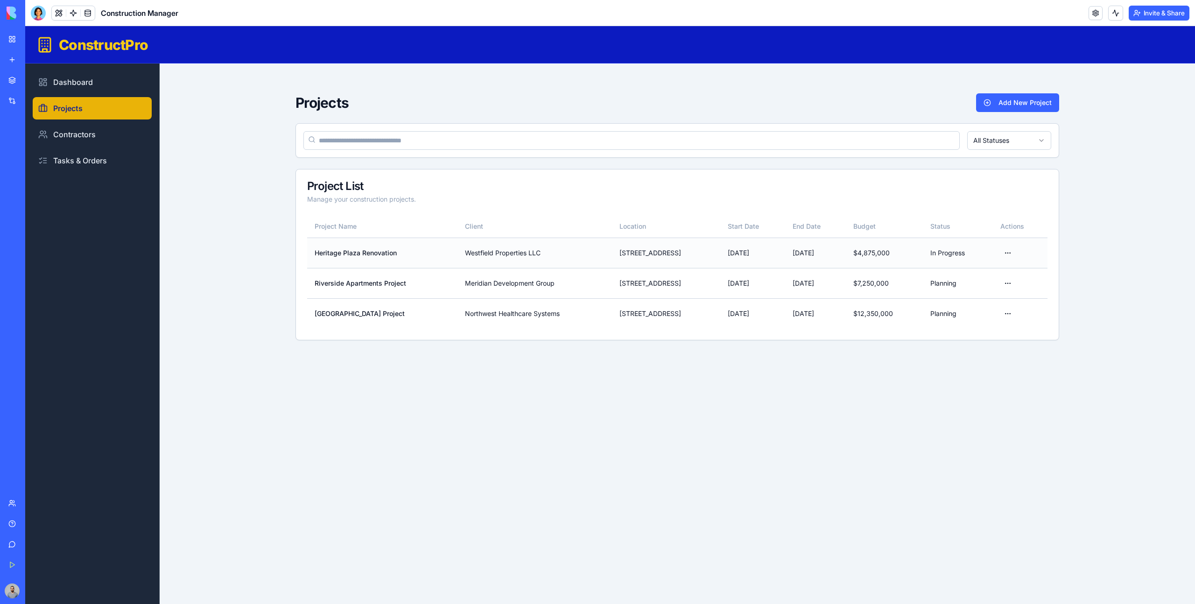
click at [959, 258] on td "In Progress" at bounding box center [958, 253] width 70 height 30
click at [1024, 252] on html "ConstructPro Dashboard Projects Contractors Tasks & Orders Projects Add New Pro…" at bounding box center [610, 315] width 1170 height 578
click at [997, 298] on div "Edit" at bounding box center [995, 302] width 55 height 15
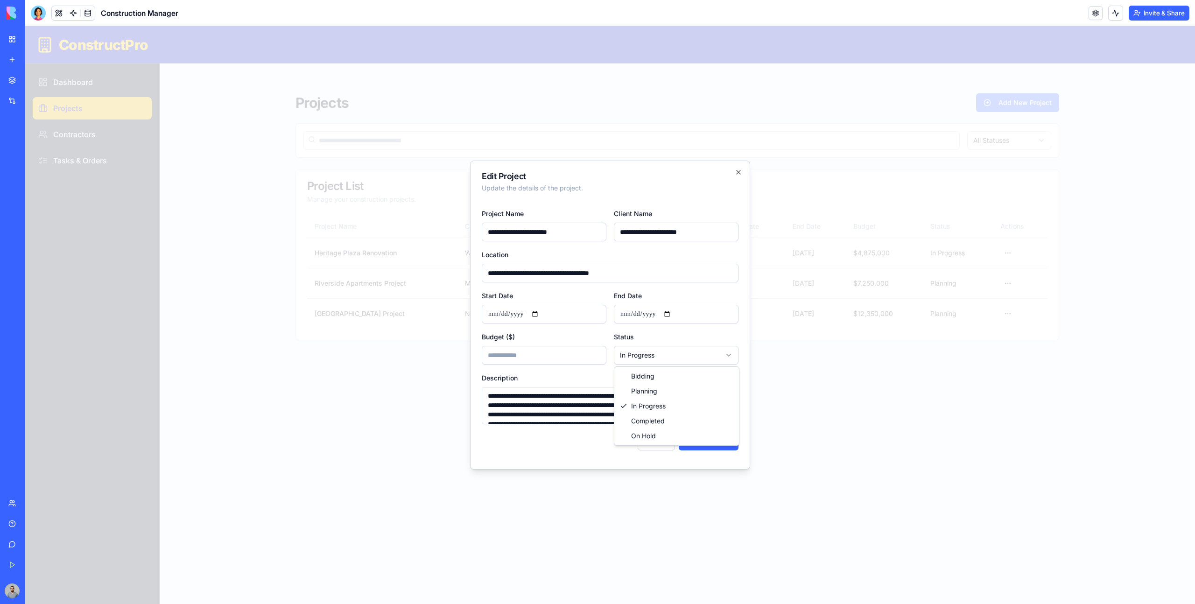
click at [699, 349] on body "**********" at bounding box center [610, 315] width 1170 height 578
click at [827, 306] on div at bounding box center [610, 315] width 1170 height 578
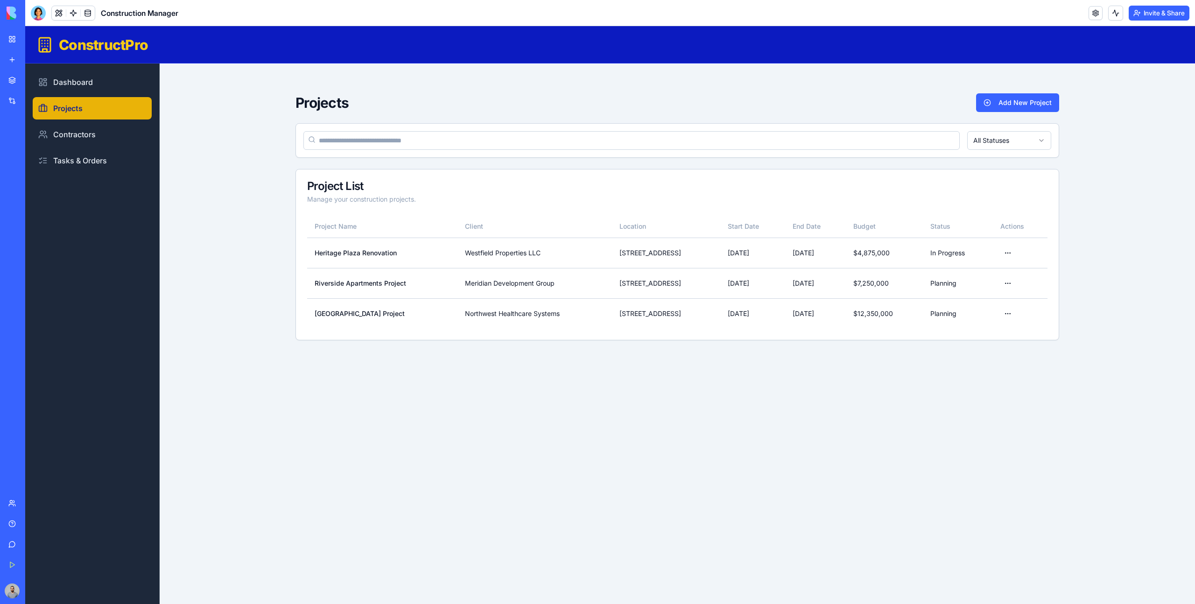
click at [7, 42] on link "My Workspace" at bounding box center [21, 39] width 37 height 19
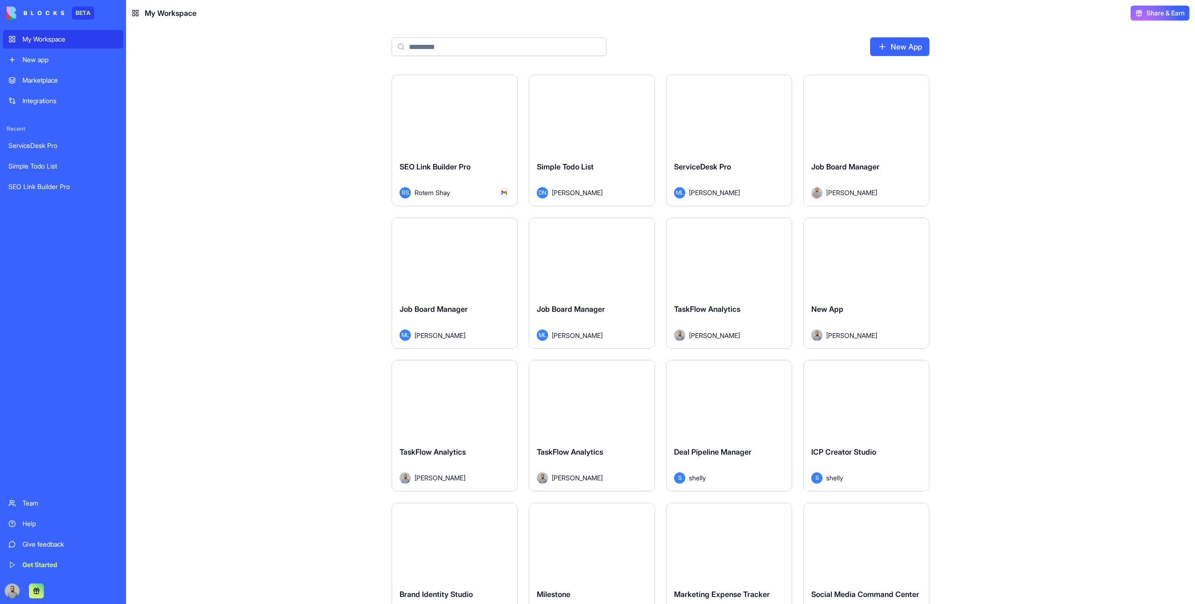
click at [45, 72] on link "Marketplace" at bounding box center [63, 80] width 120 height 19
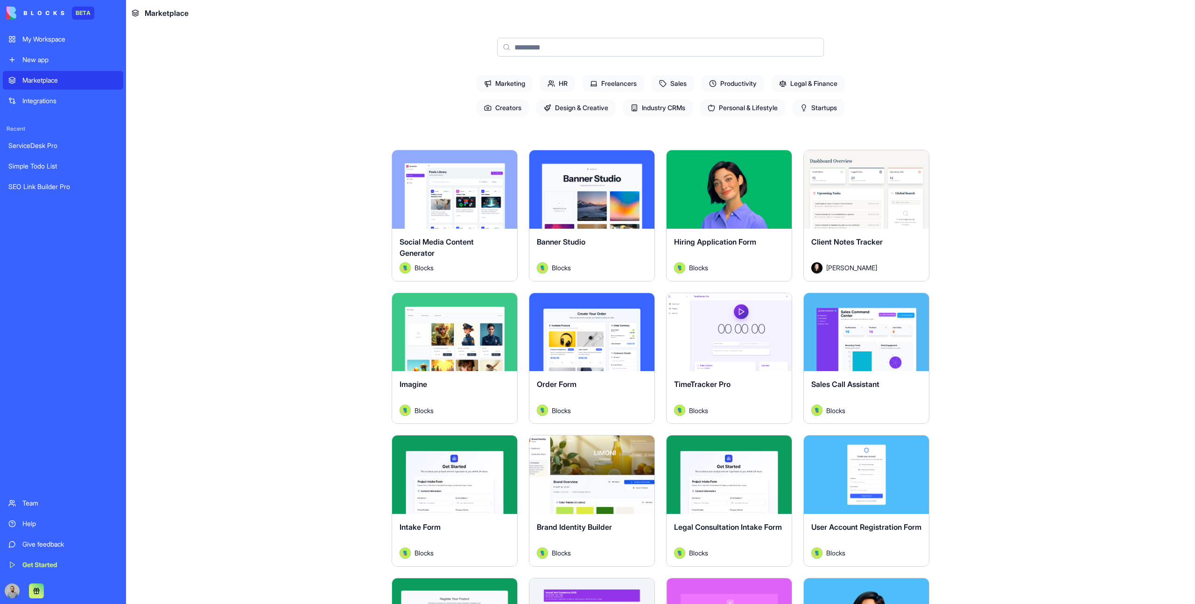
scroll to position [71, 0]
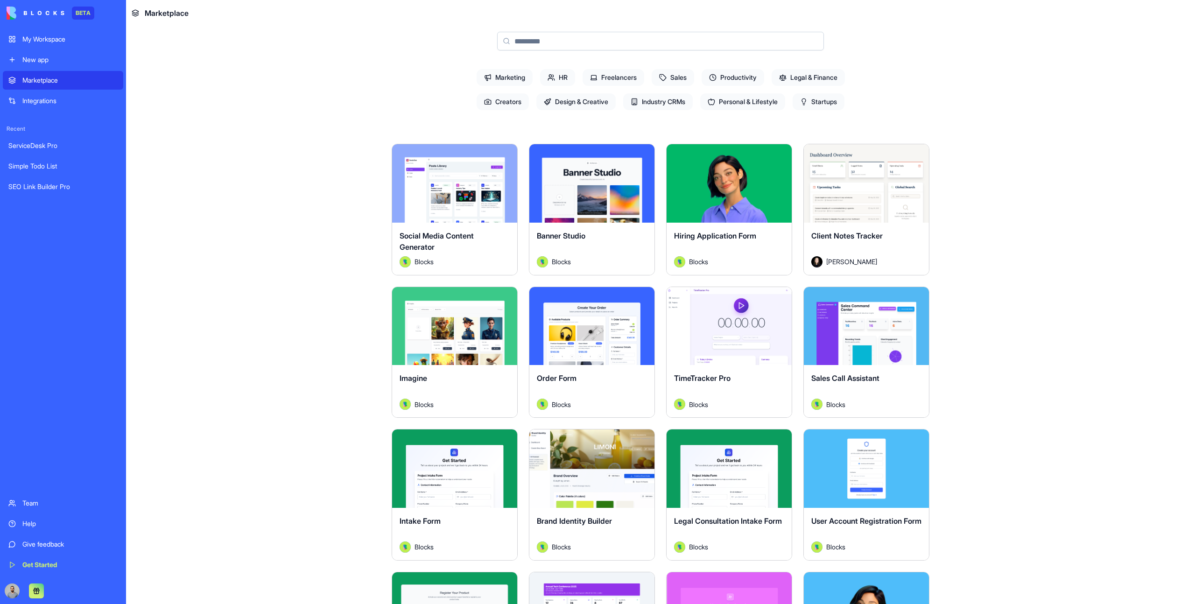
click at [422, 205] on div "Explore" at bounding box center [454, 183] width 125 height 78
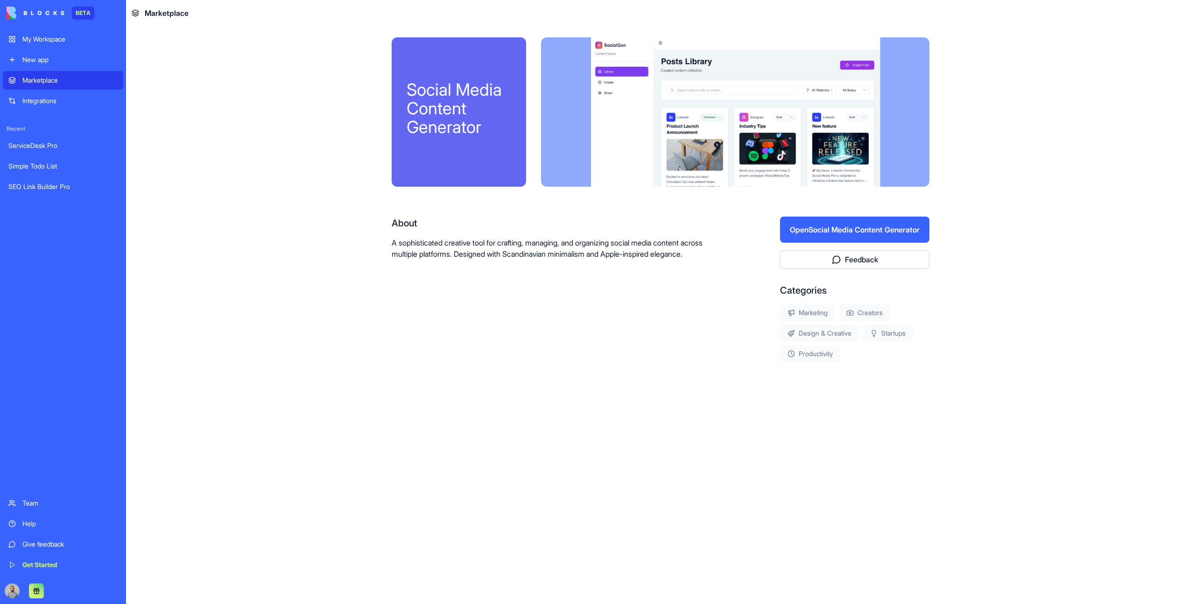
click at [797, 236] on button "Open Social Media Content Generator" at bounding box center [854, 230] width 149 height 26
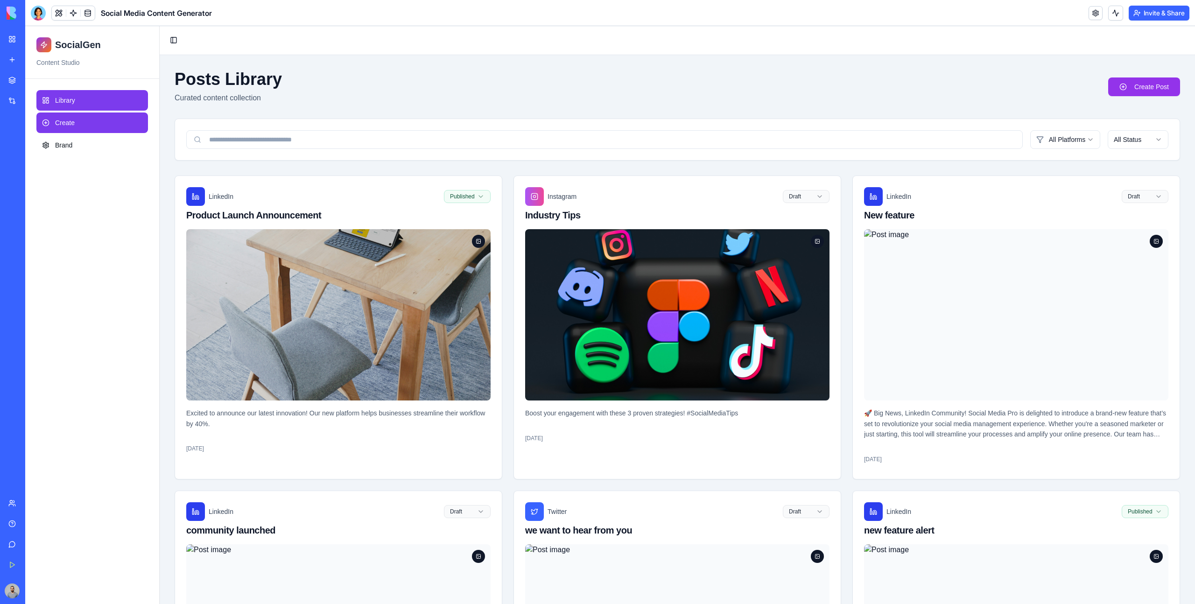
click at [87, 122] on link "Create" at bounding box center [92, 123] width 112 height 21
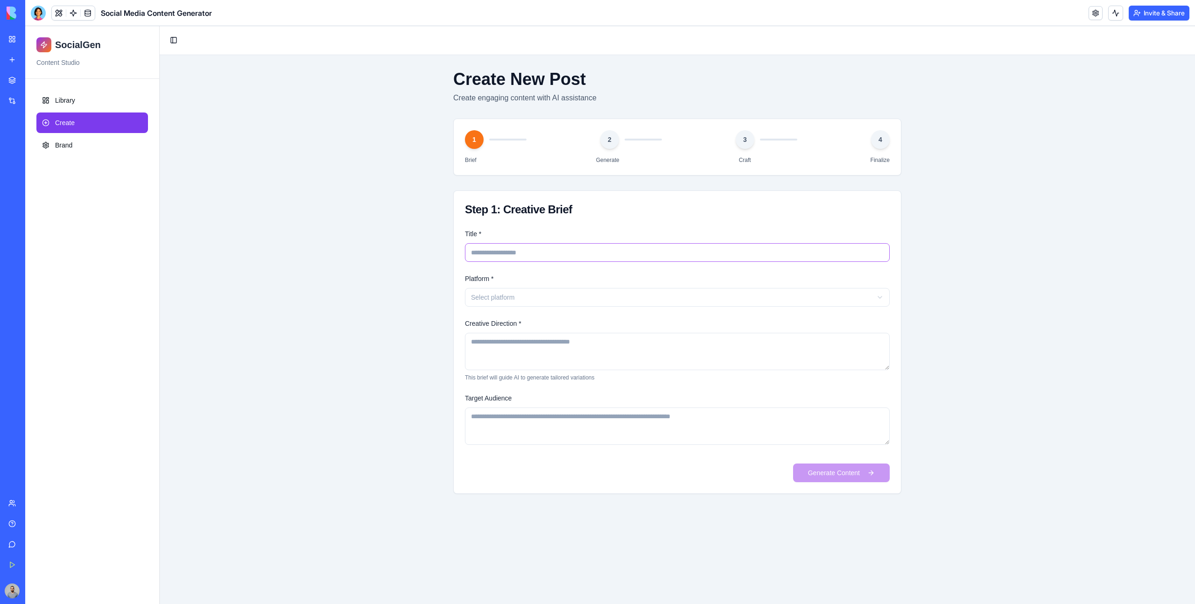
click at [523, 254] on input "Title *" at bounding box center [677, 252] width 425 height 19
click at [569, 304] on html "SocialGen Content Studio Library Create Brand Toggle Sidebar Create New Post Cr…" at bounding box center [610, 315] width 1170 height 578
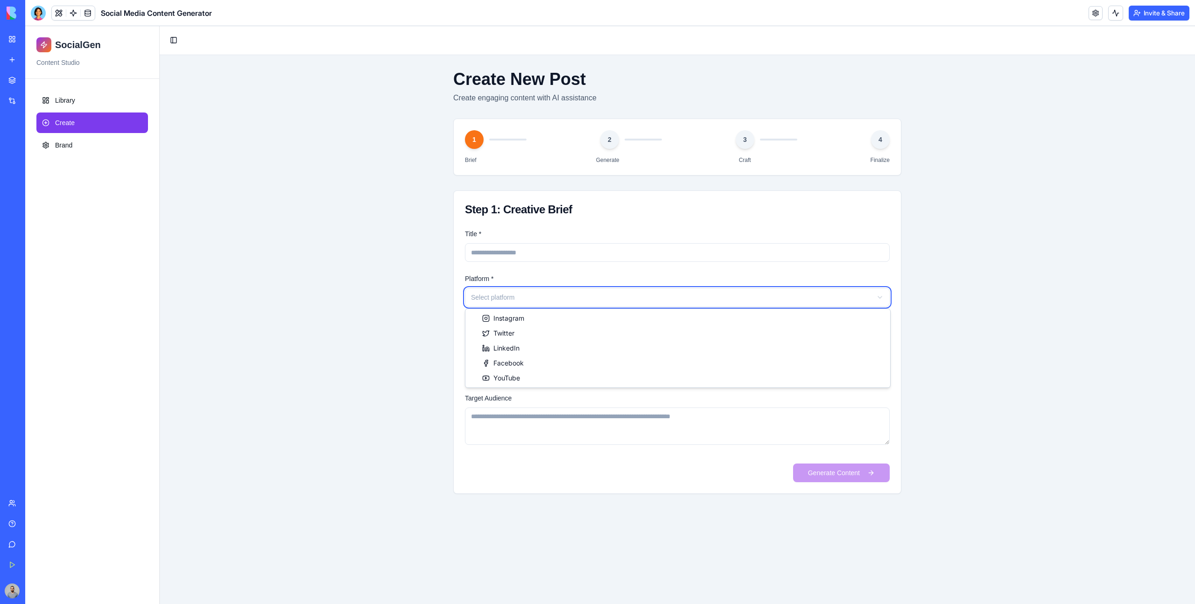
click at [574, 280] on html "SocialGen Content Studio Library Create Brand Toggle Sidebar Create New Post Cr…" at bounding box center [610, 315] width 1170 height 578
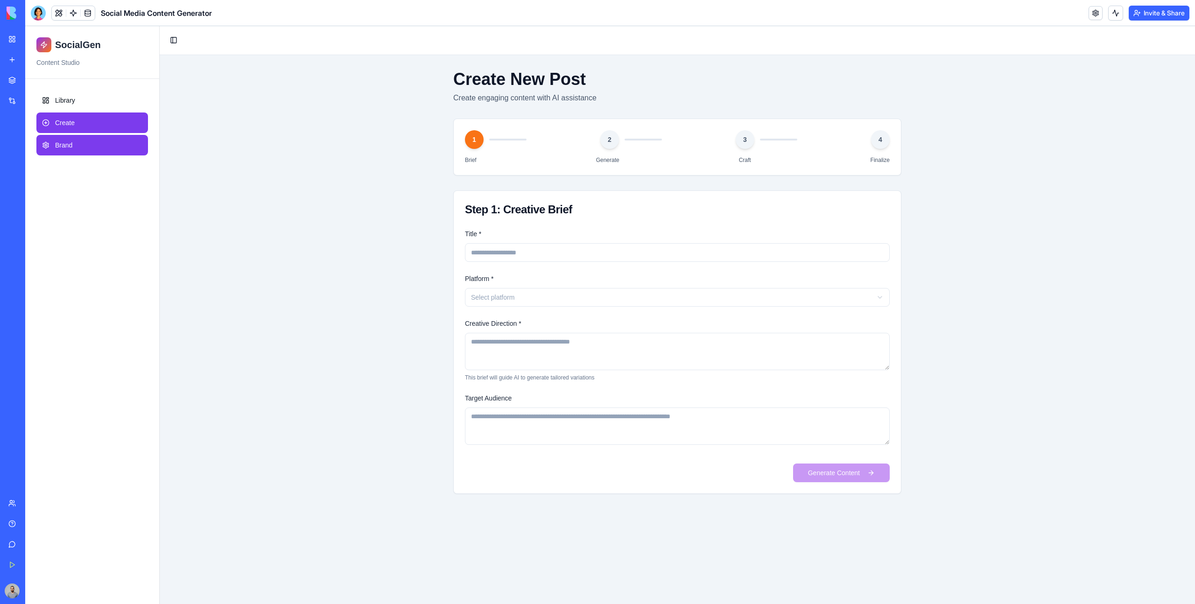
click at [85, 143] on link "Brand" at bounding box center [92, 145] width 112 height 21
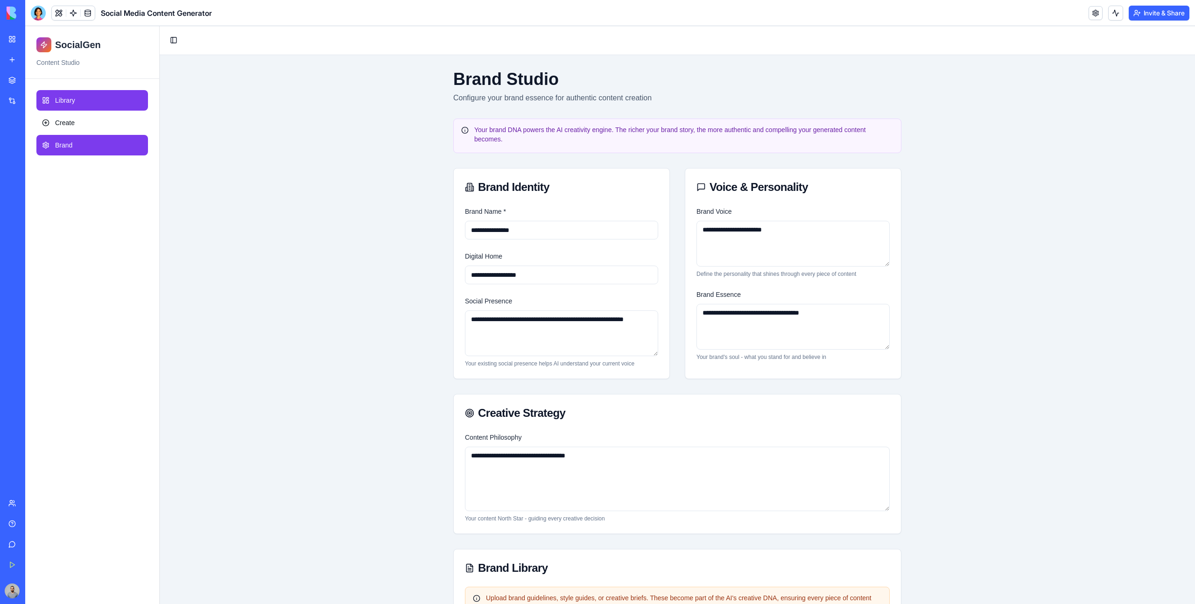
click at [103, 104] on link "Library" at bounding box center [92, 100] width 112 height 21
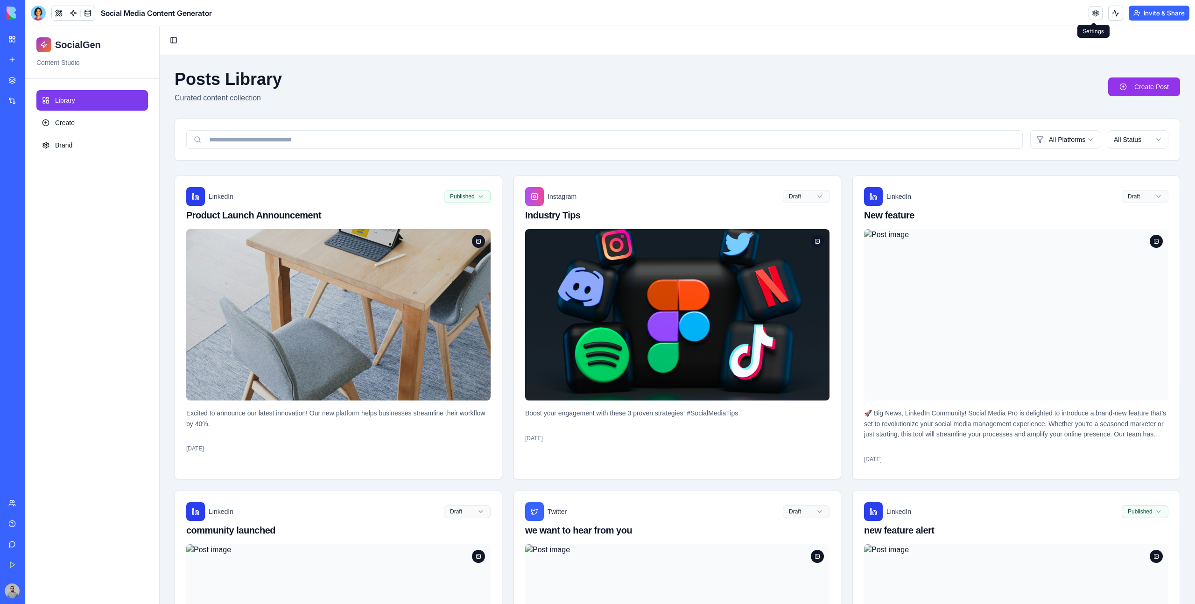
click at [1094, 18] on link at bounding box center [1096, 13] width 14 height 14
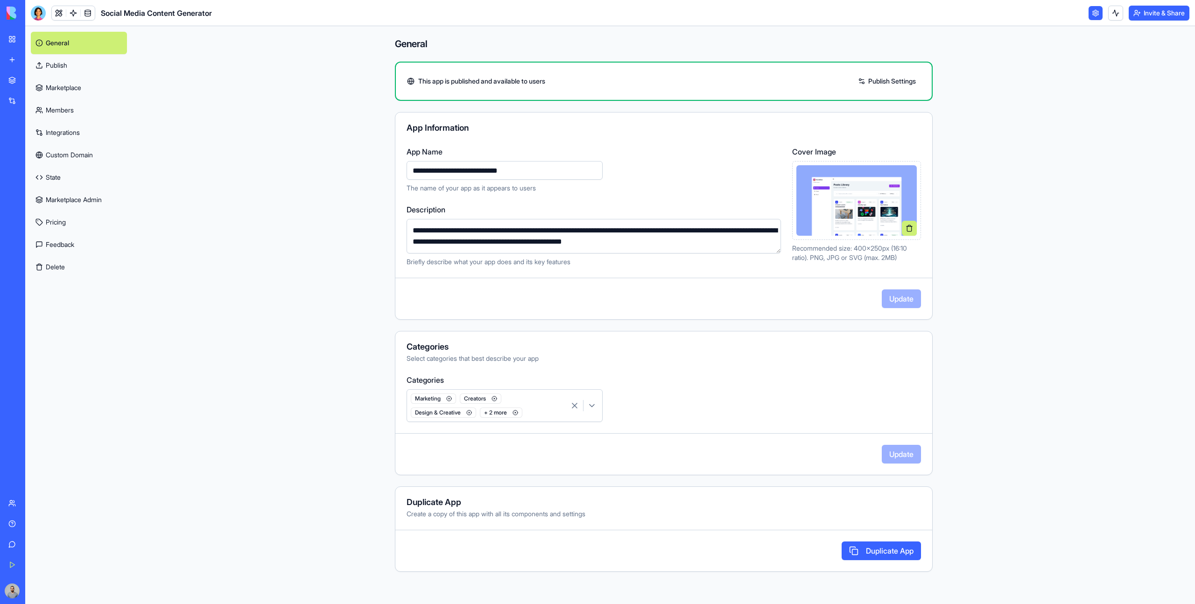
click at [96, 89] on link "Marketplace" at bounding box center [79, 88] width 96 height 22
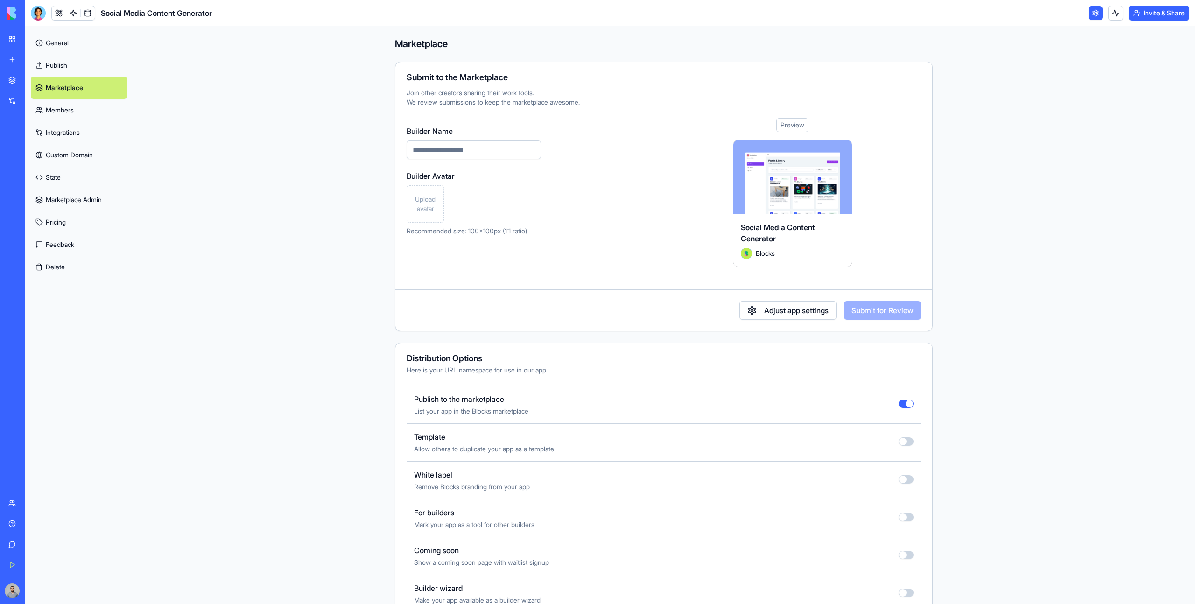
click at [429, 151] on input "Builder Name" at bounding box center [474, 150] width 134 height 19
type input "**********"
click at [419, 219] on div "Upload avatar" at bounding box center [425, 203] width 37 height 37
click at [857, 309] on button "Submit for Review" at bounding box center [882, 310] width 77 height 19
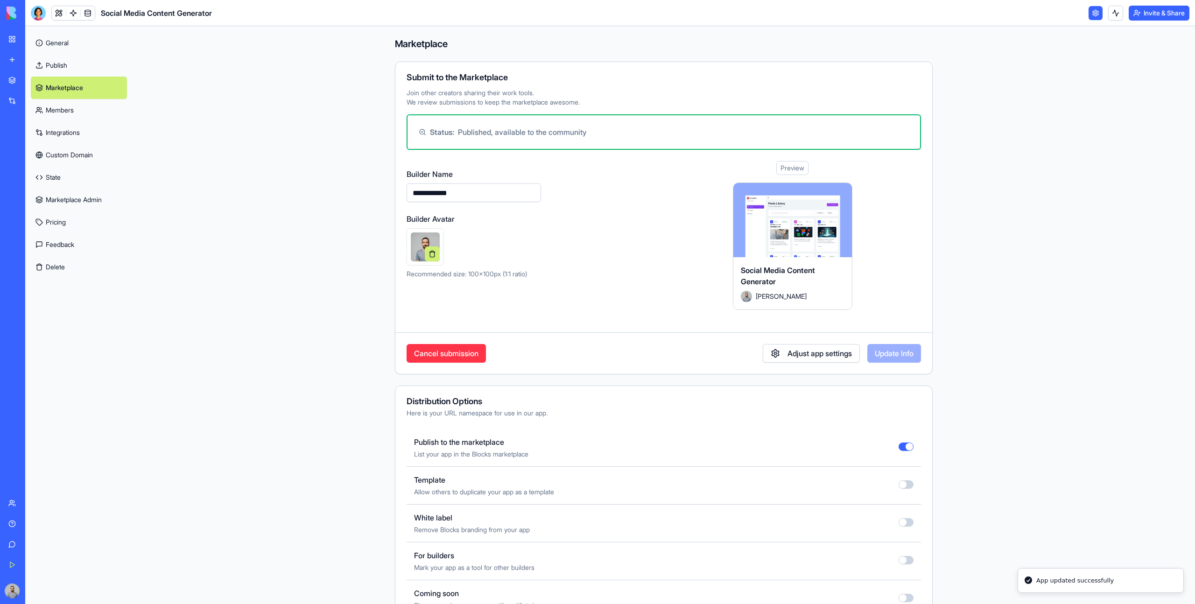
click at [10, 80] on link "Marketplace" at bounding box center [21, 80] width 37 height 19
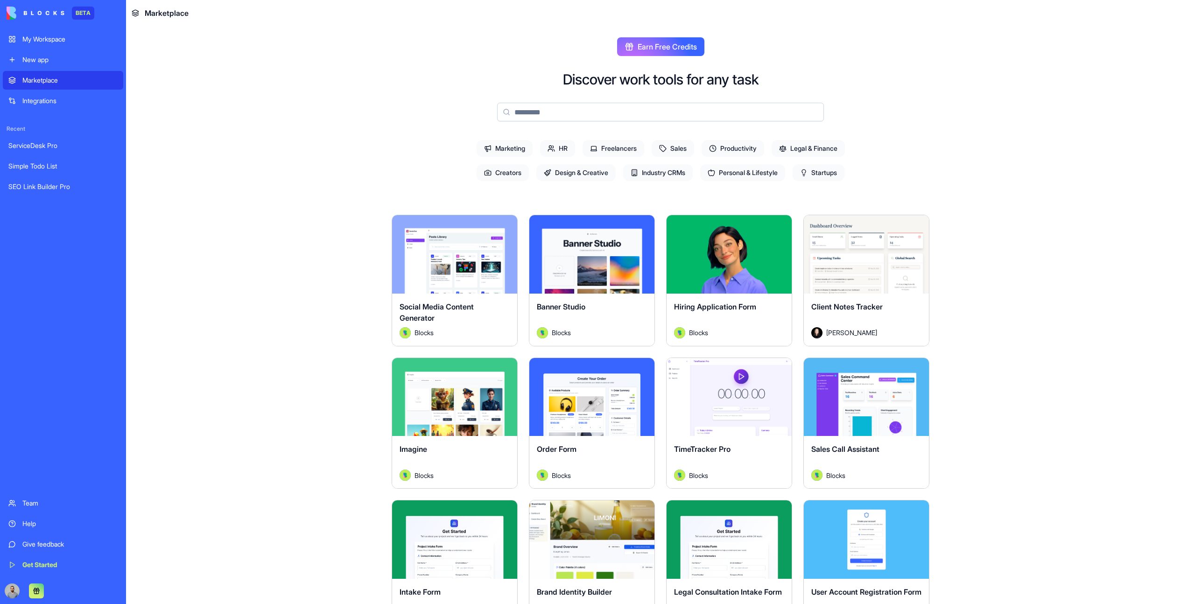
click at [19, 83] on link "Marketplace" at bounding box center [63, 80] width 120 height 19
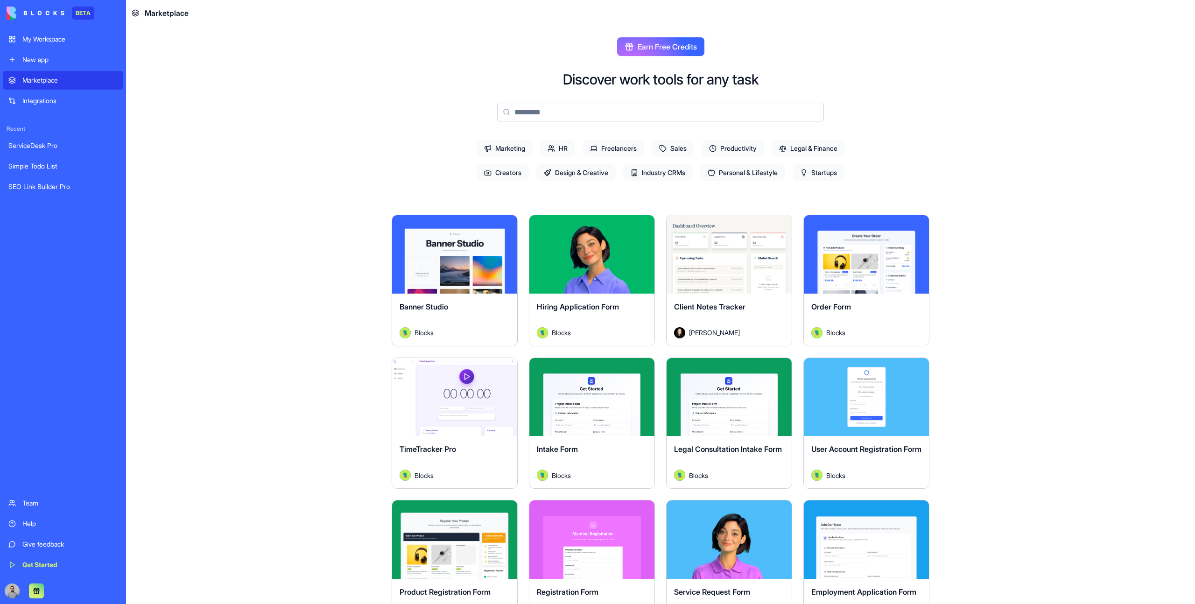
click at [464, 261] on button "Explore" at bounding box center [455, 254] width 70 height 19
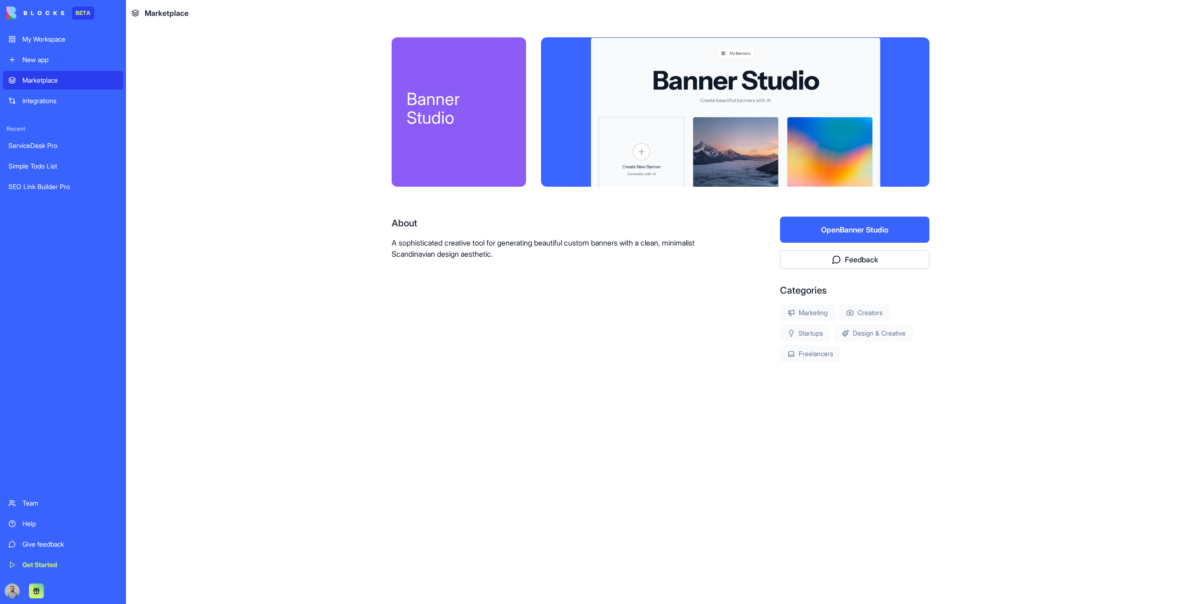
click at [804, 225] on button "Open Banner Studio" at bounding box center [854, 230] width 149 height 26
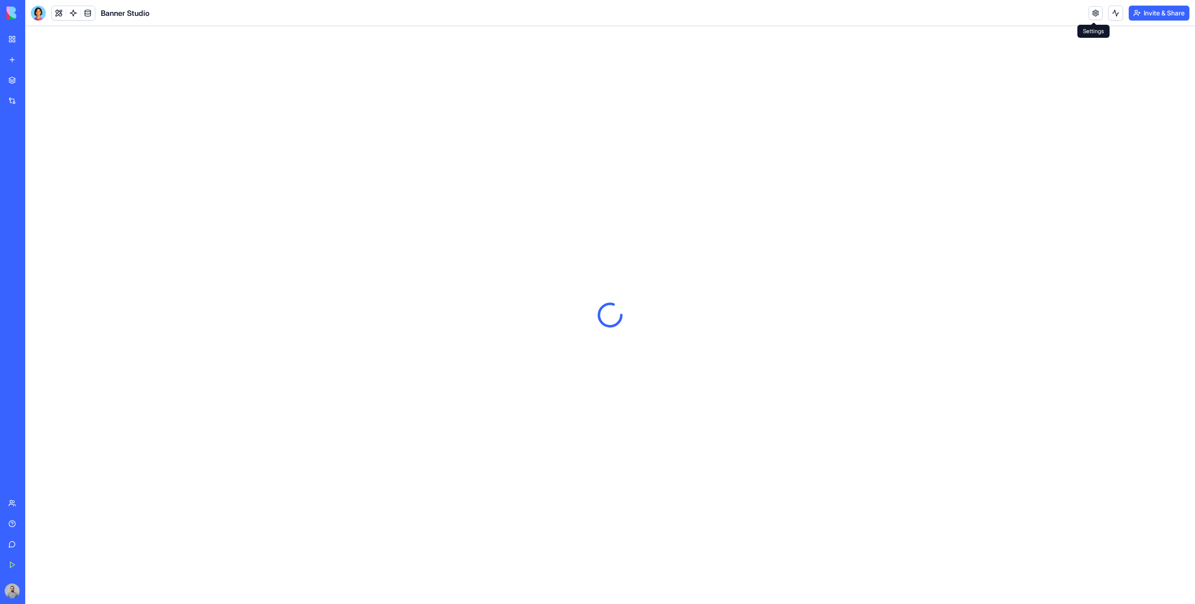
click at [1094, 15] on link at bounding box center [1096, 13] width 14 height 14
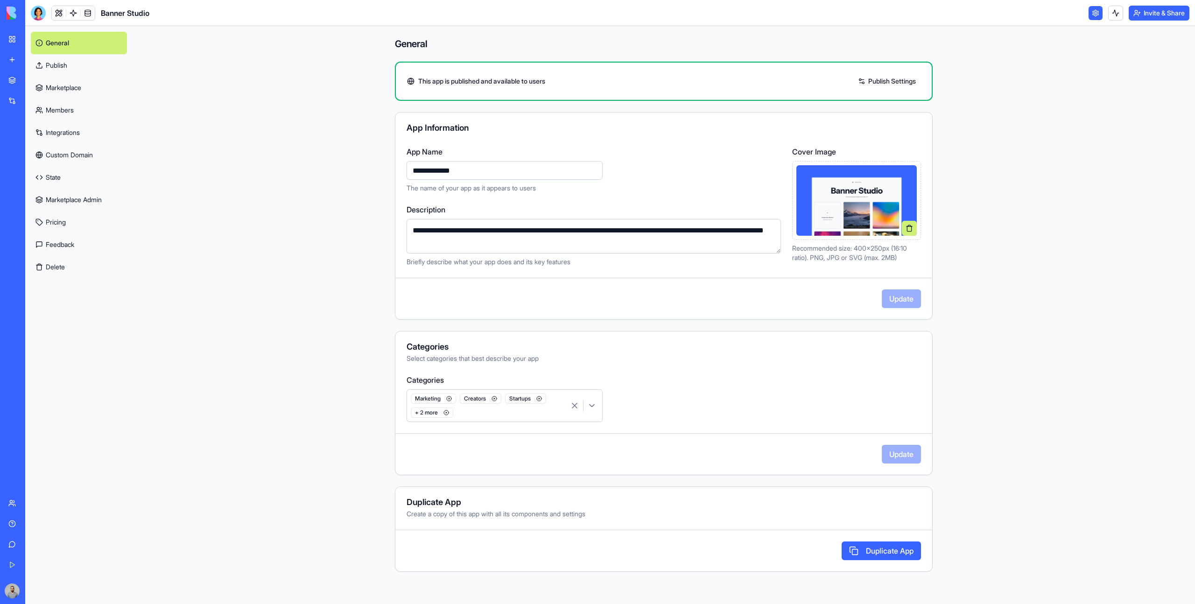
click at [83, 89] on link "Marketplace" at bounding box center [79, 88] width 96 height 22
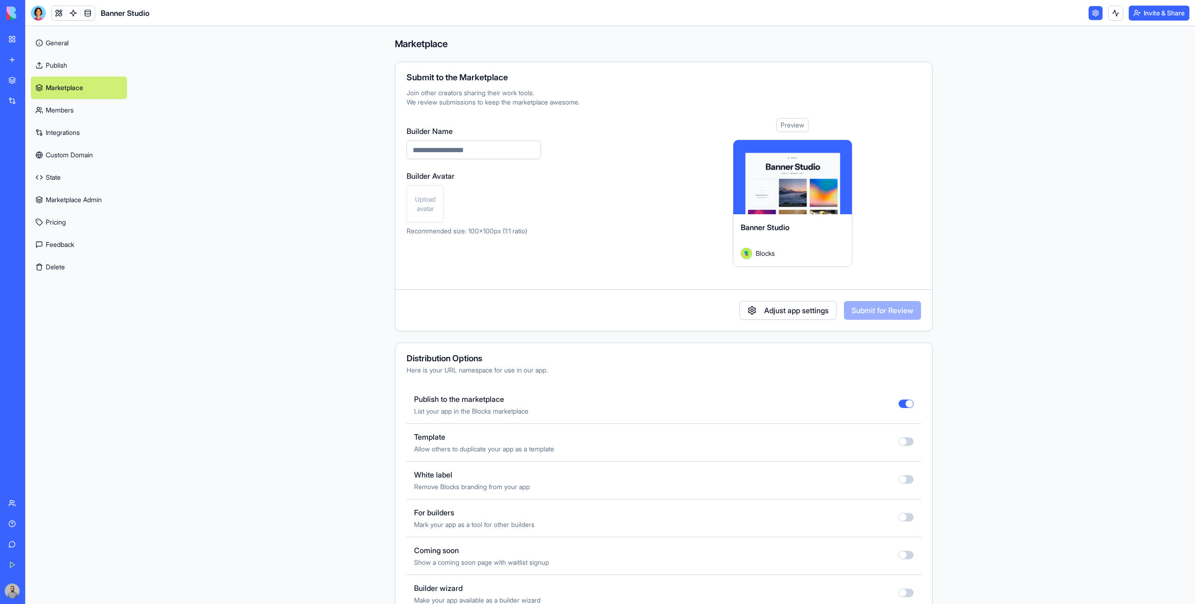
click at [448, 150] on input "Builder Name" at bounding box center [474, 150] width 134 height 19
type input "**********"
click at [435, 199] on span "Upload avatar" at bounding box center [425, 204] width 29 height 19
click at [867, 316] on button "Submit for Review" at bounding box center [882, 310] width 77 height 19
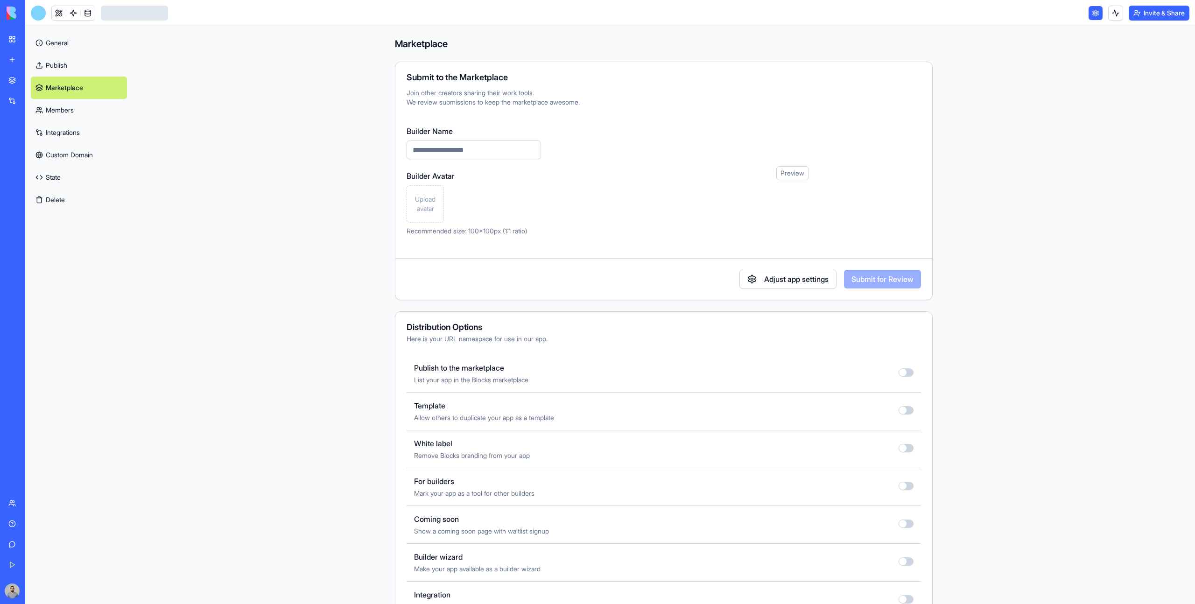
type input "**********"
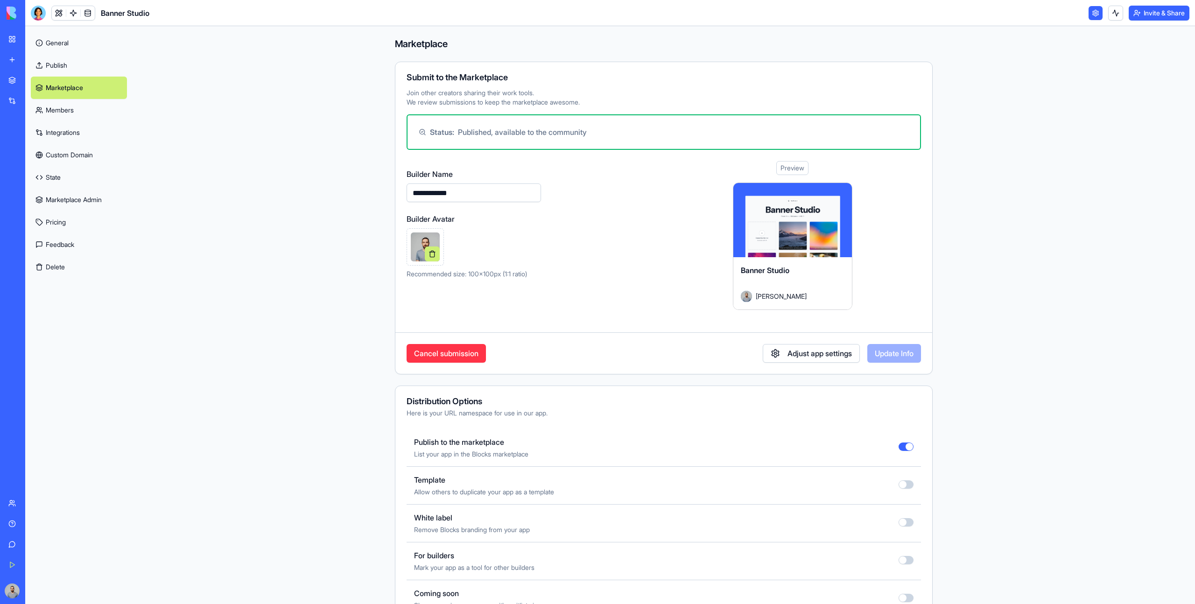
click at [17, 83] on link "Marketplace" at bounding box center [21, 80] width 37 height 19
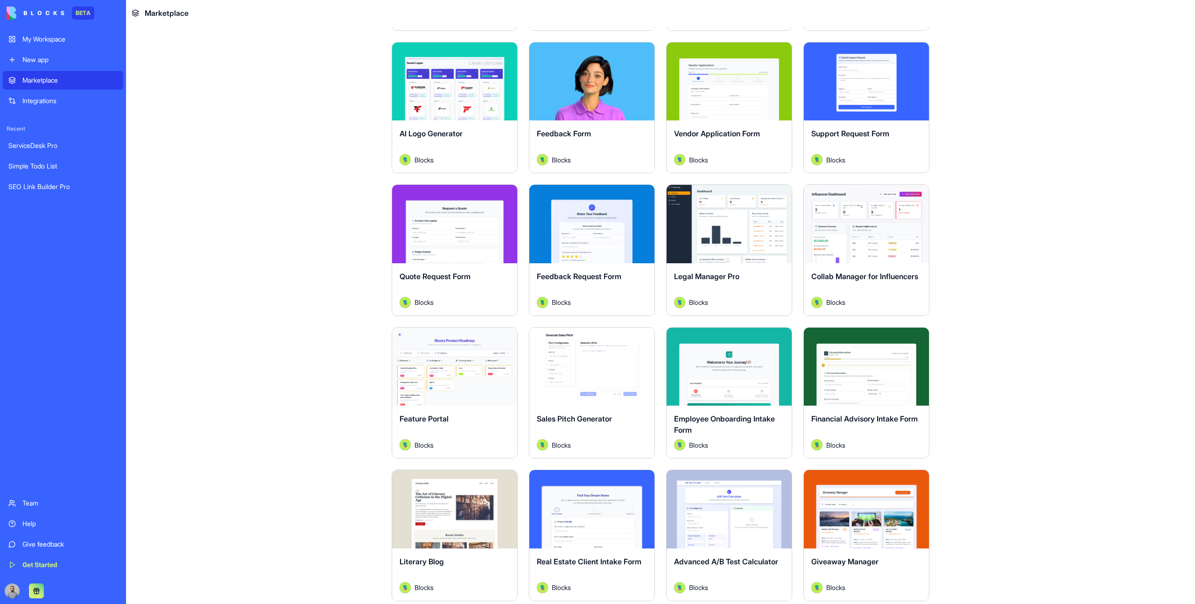
scroll to position [866, 0]
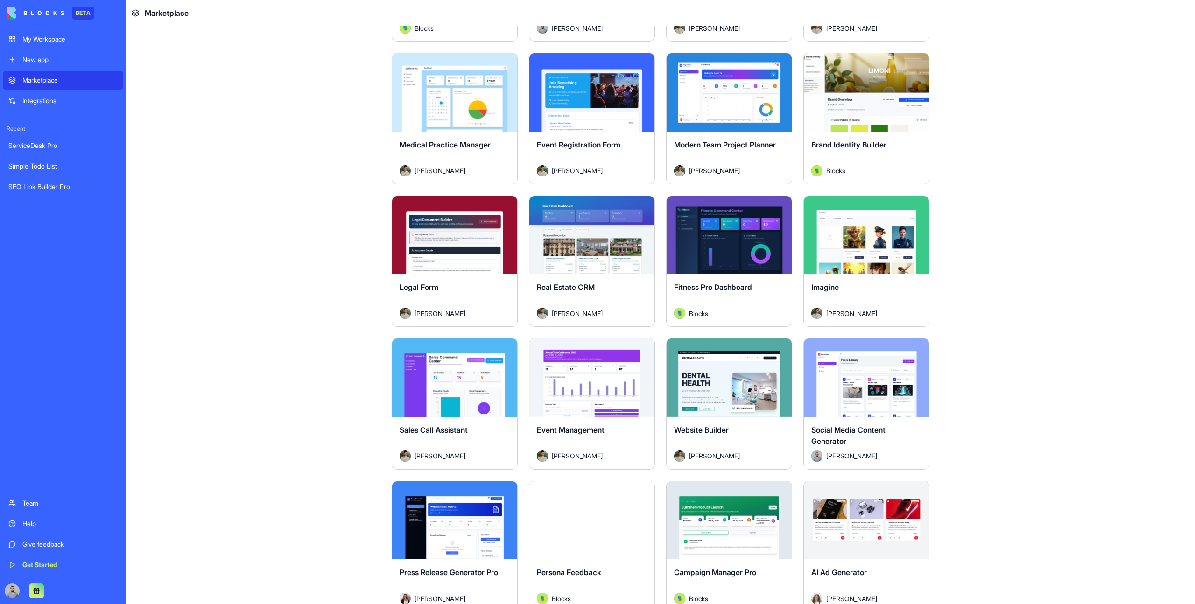
scroll to position [1871, 0]
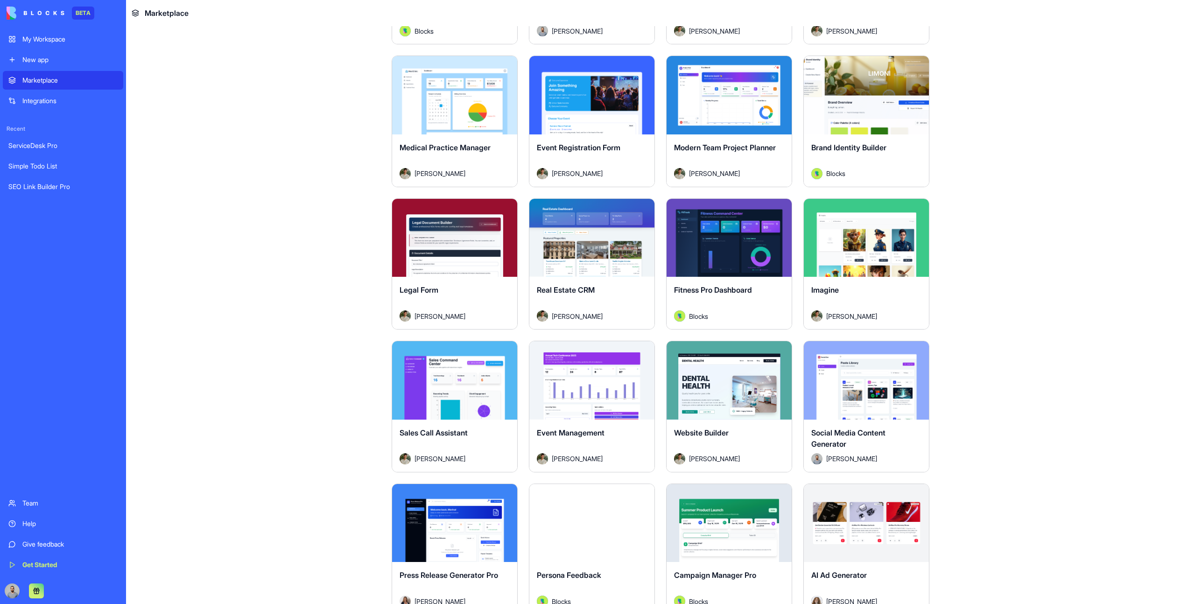
click at [1001, 238] on main "Earn Free Credits Discover work tools for any task Marketing HR Freelancers Sal…" at bounding box center [660, 315] width 1069 height 578
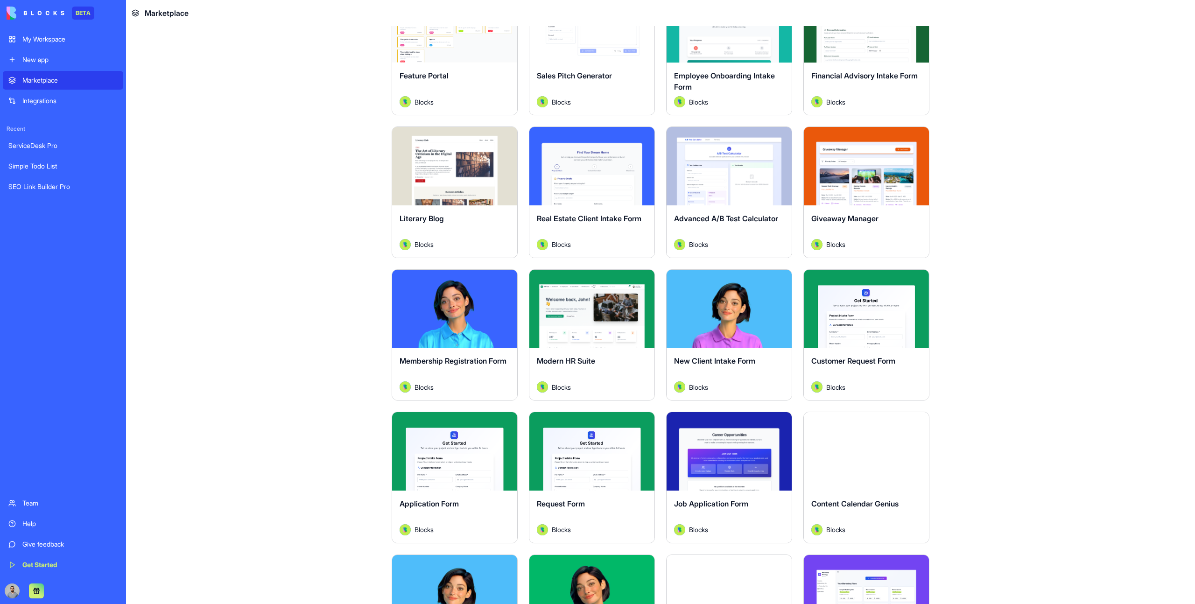
scroll to position [872, 0]
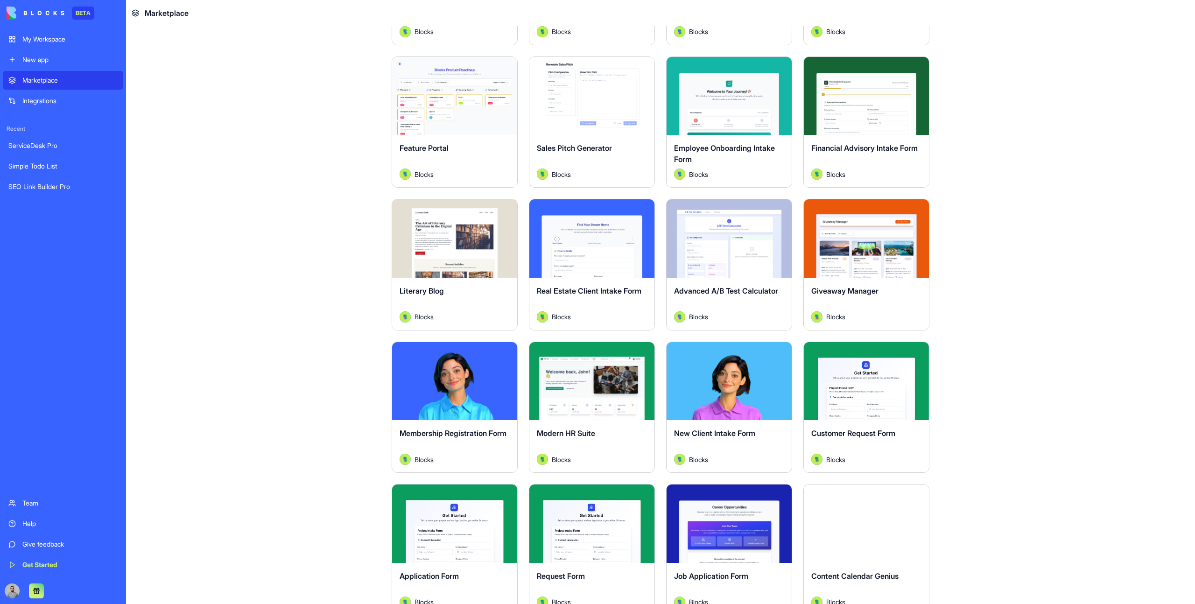
click at [1001, 238] on main "Earn Free Credits Discover work tools for any task Marketing HR Freelancers Sal…" at bounding box center [660, 315] width 1069 height 578
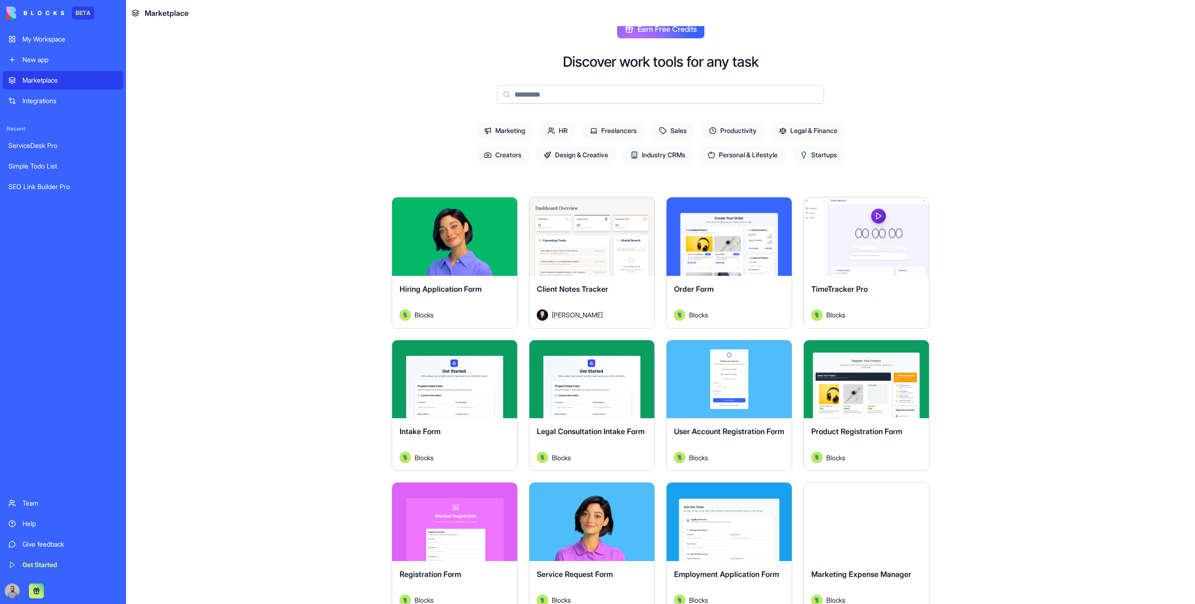
scroll to position [0, 0]
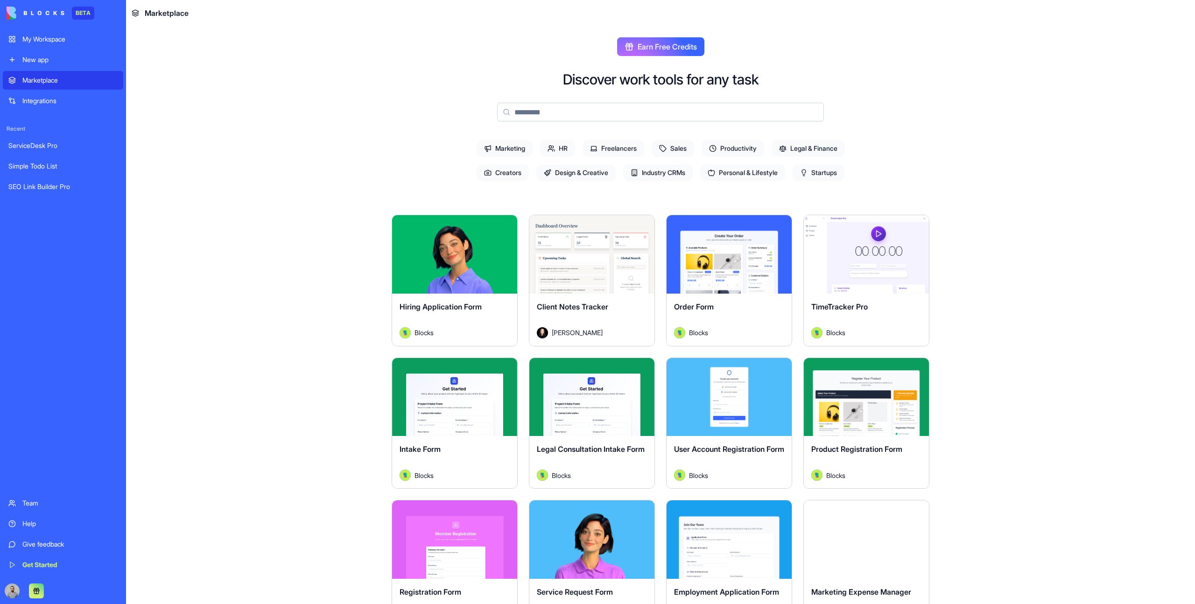
click at [1007, 213] on main "Earn Free Credits Discover work tools for any task Marketing HR Freelancers Sal…" at bounding box center [660, 315] width 1069 height 578
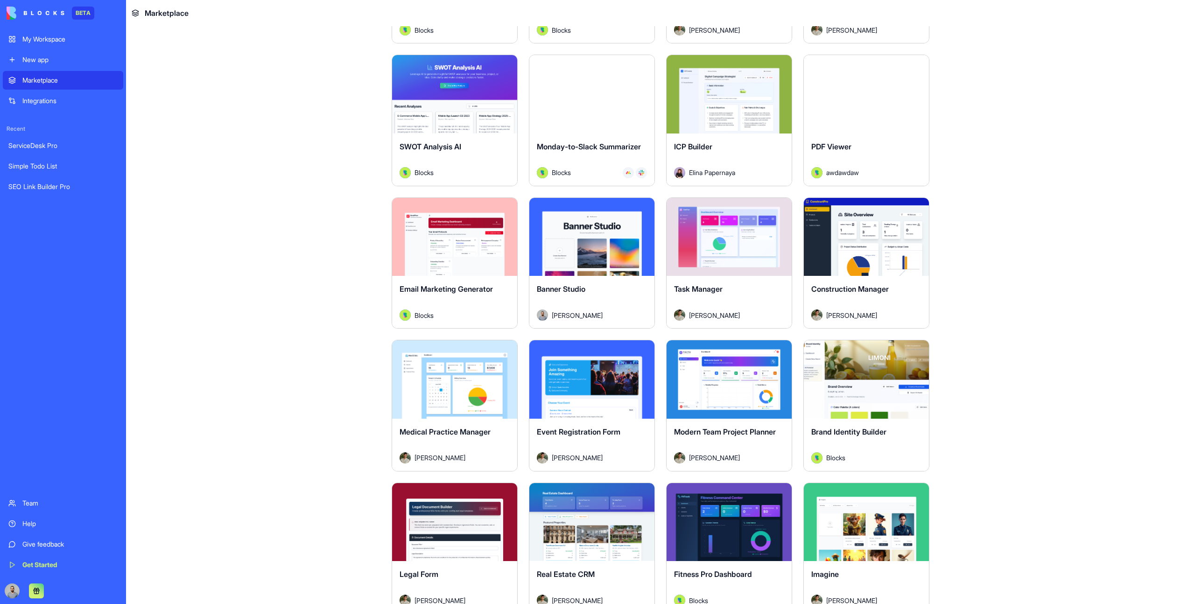
click at [1007, 213] on main "Earn Free Credits Discover work tools for any task Marketing HR Freelancers Sal…" at bounding box center [660, 315] width 1069 height 578
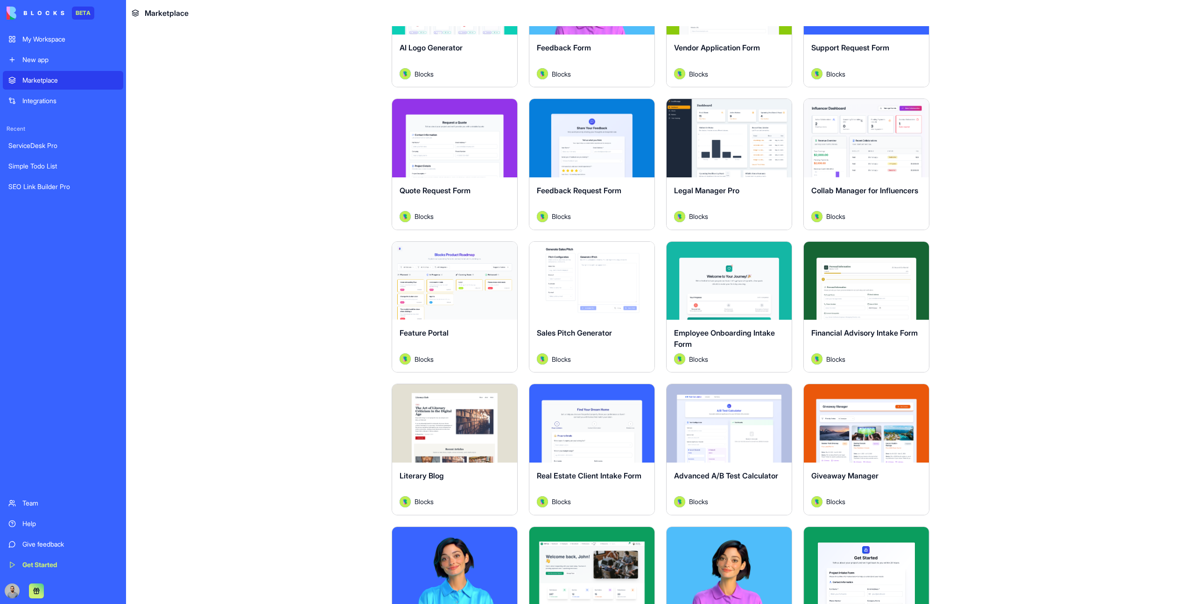
scroll to position [689, 0]
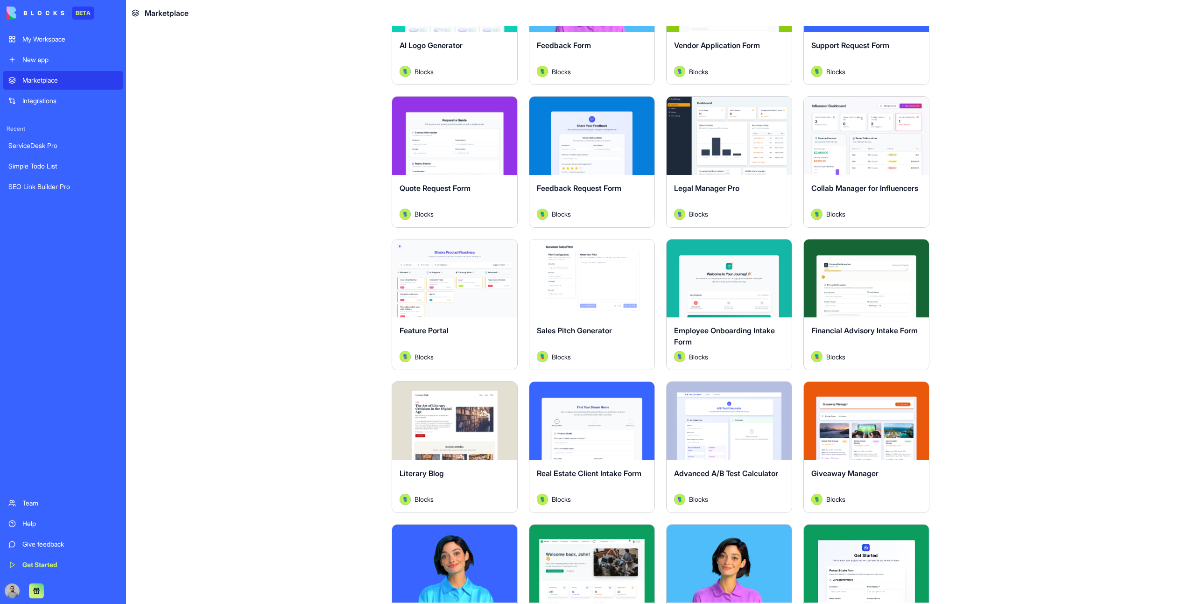
click at [984, 499] on main "Earn Free Credits Discover work tools for any task Marketing HR Freelancers Sal…" at bounding box center [660, 315] width 1069 height 578
